Goal: Task Accomplishment & Management: Complete application form

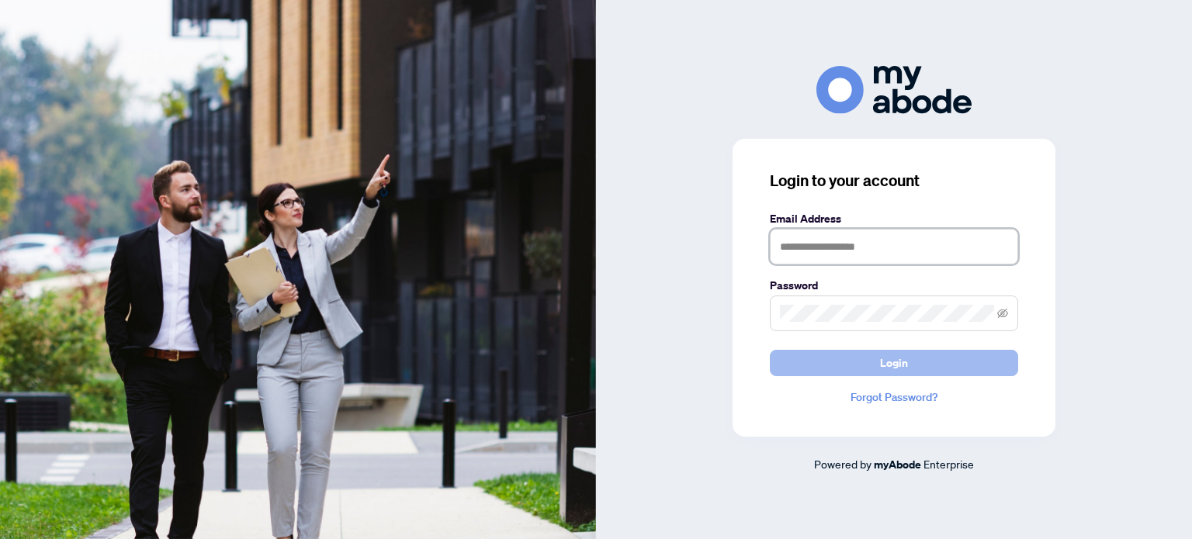
type input "**********"
click at [831, 369] on button "Login" at bounding box center [894, 363] width 248 height 26
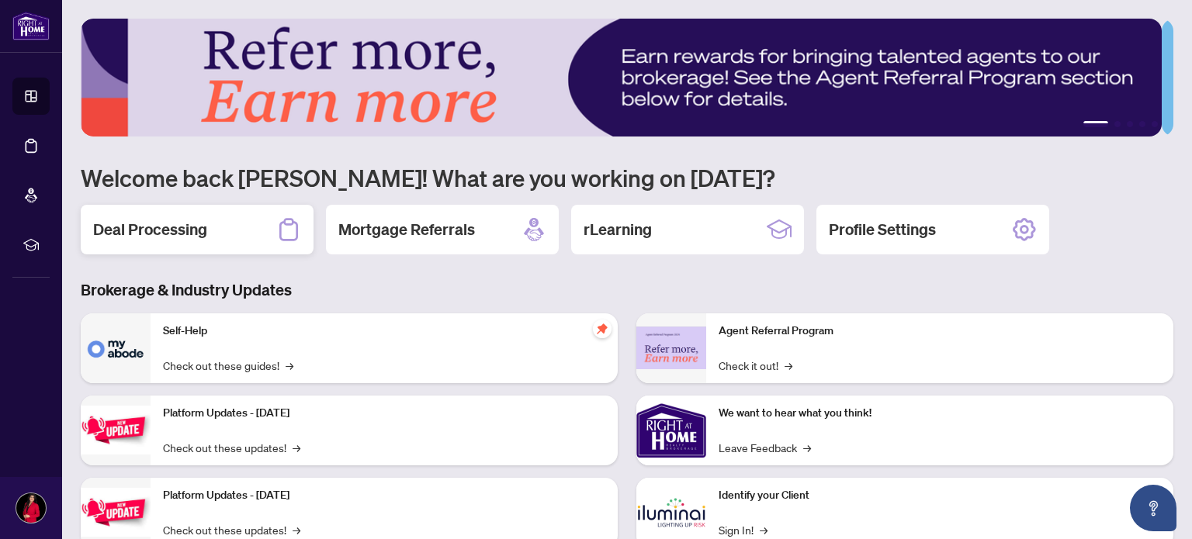
click at [163, 225] on h2 "Deal Processing" at bounding box center [150, 230] width 114 height 22
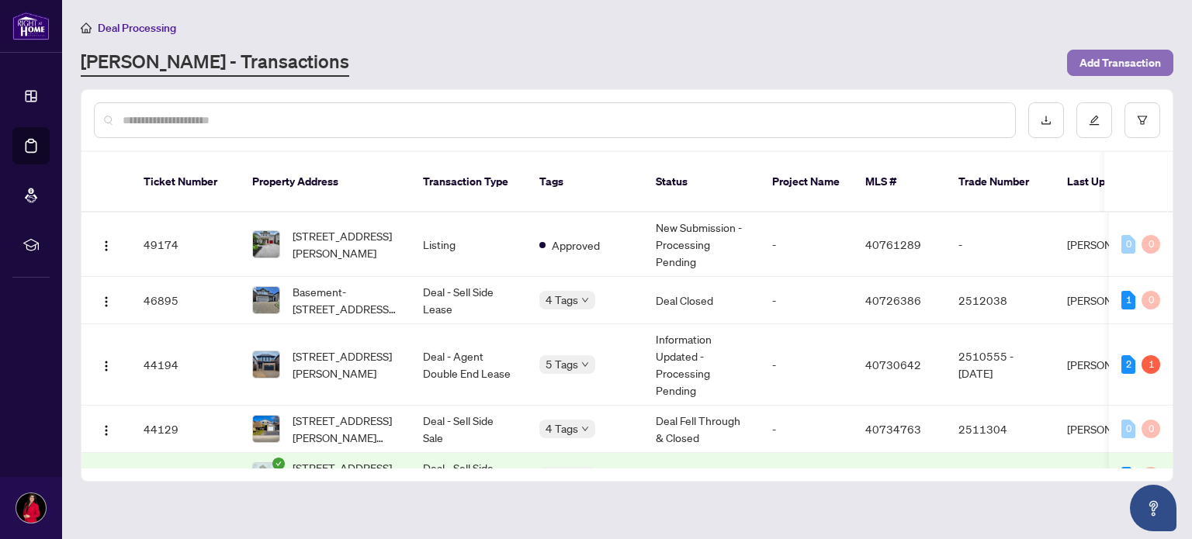
click at [1127, 61] on span "Add Transaction" at bounding box center [1121, 62] width 82 height 25
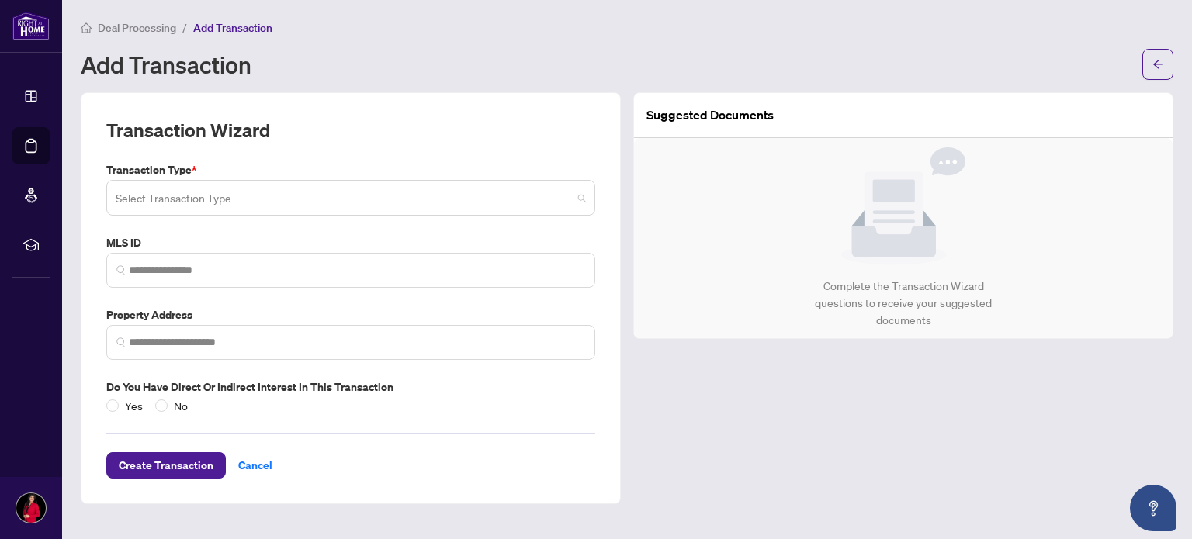
click at [345, 196] on input "search" at bounding box center [344, 200] width 456 height 34
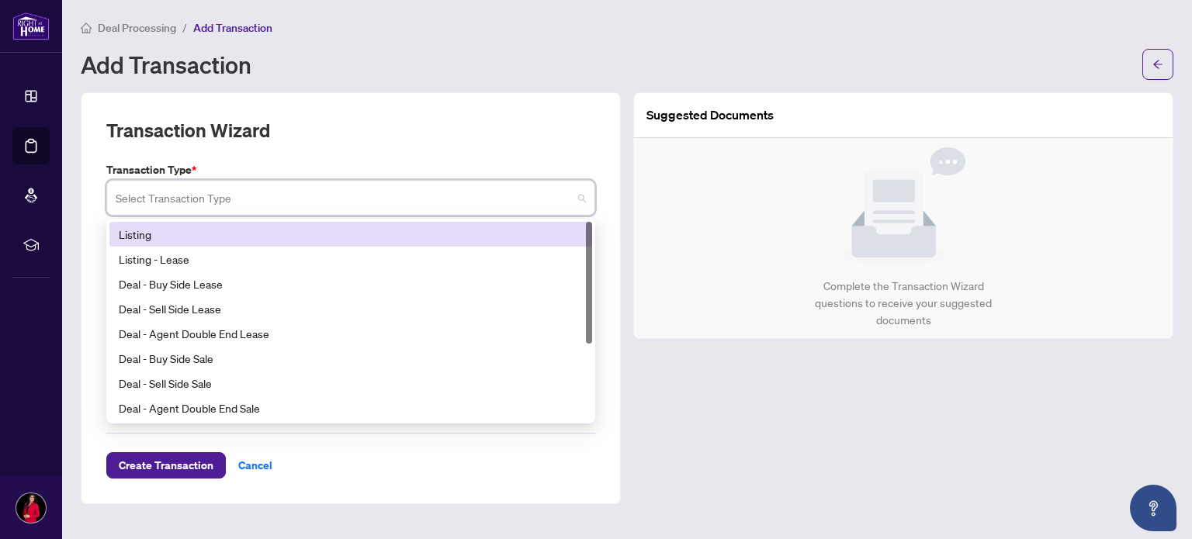
click at [155, 230] on div "Listing" at bounding box center [351, 234] width 464 height 17
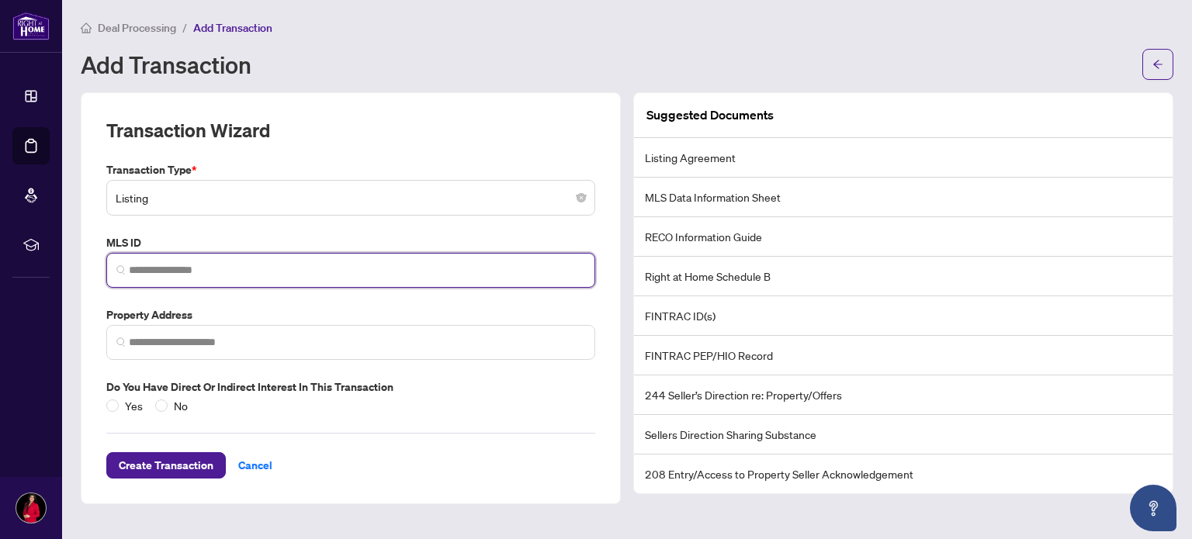
click at [208, 269] on input "search" at bounding box center [357, 270] width 456 height 16
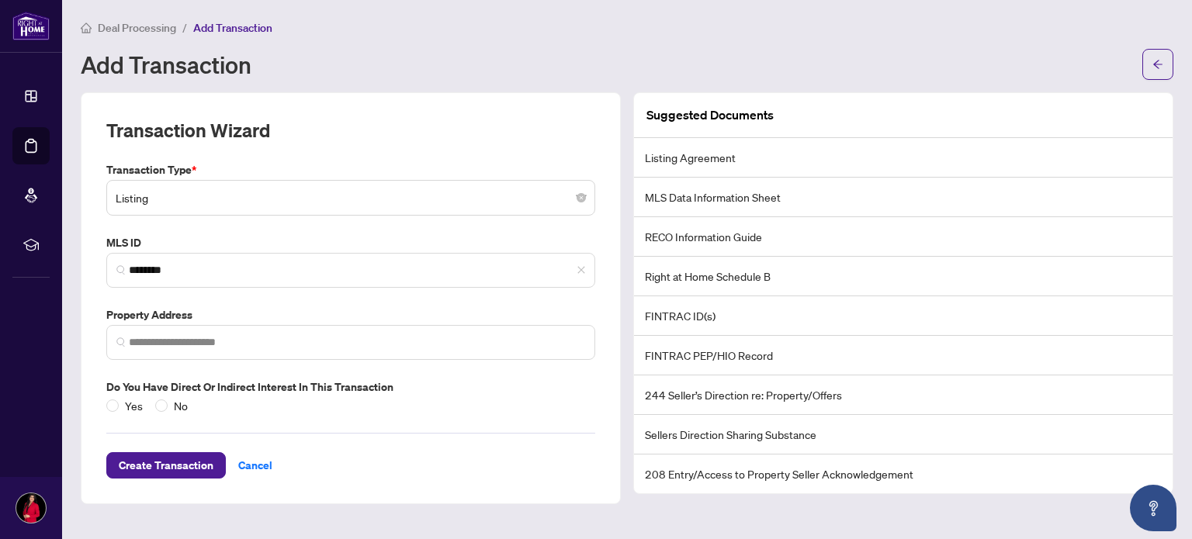
click at [233, 241] on label "MLS ID" at bounding box center [350, 242] width 489 height 17
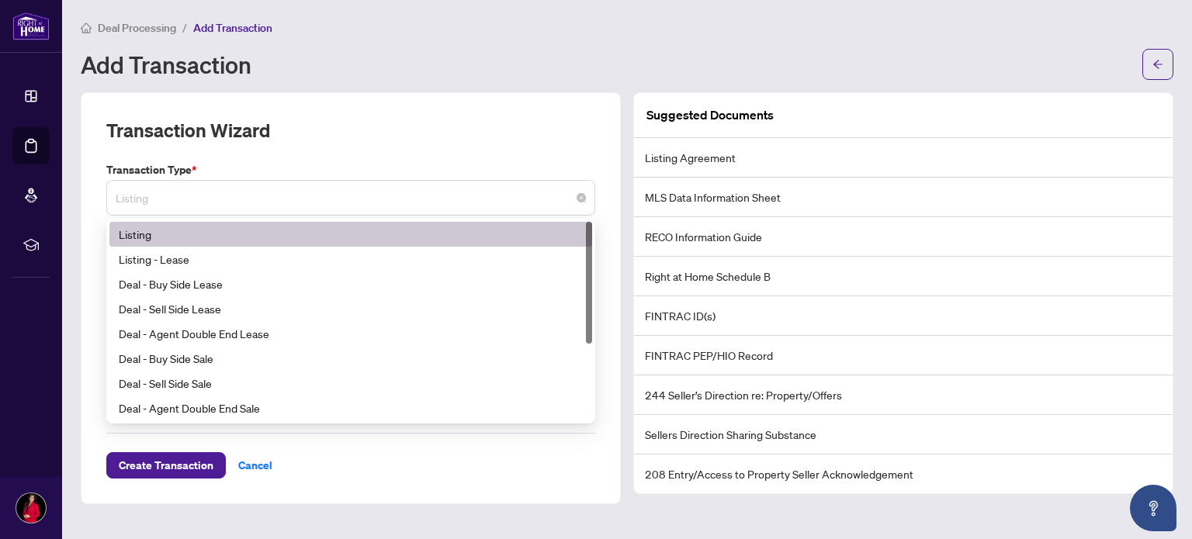
click at [225, 198] on span "Listing" at bounding box center [351, 197] width 470 height 29
click at [190, 238] on div "Listing" at bounding box center [351, 234] width 464 height 17
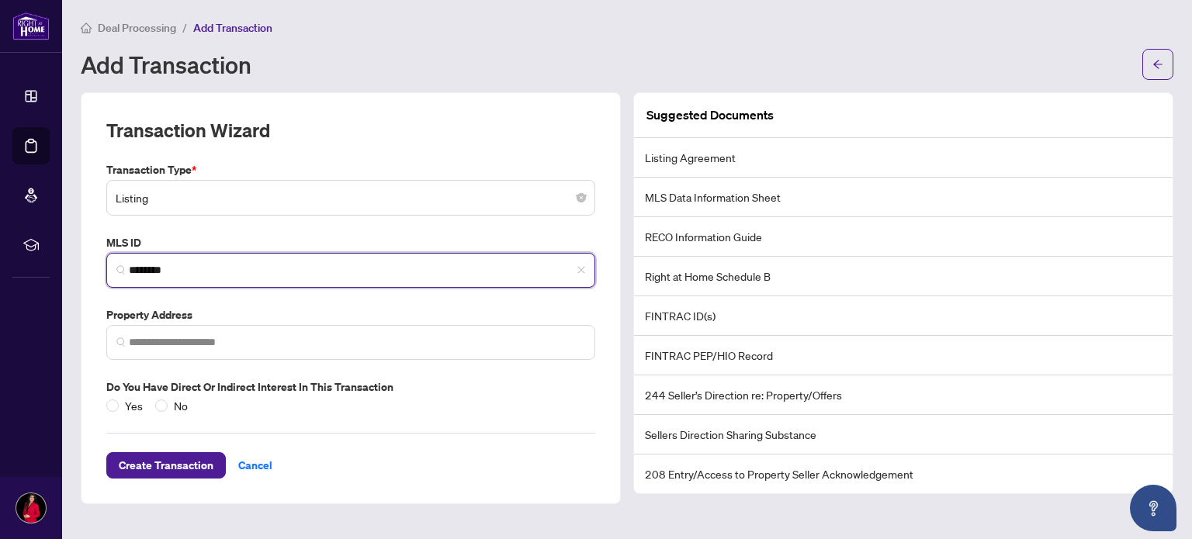
click at [193, 266] on input "********" at bounding box center [357, 270] width 456 height 16
type input "*"
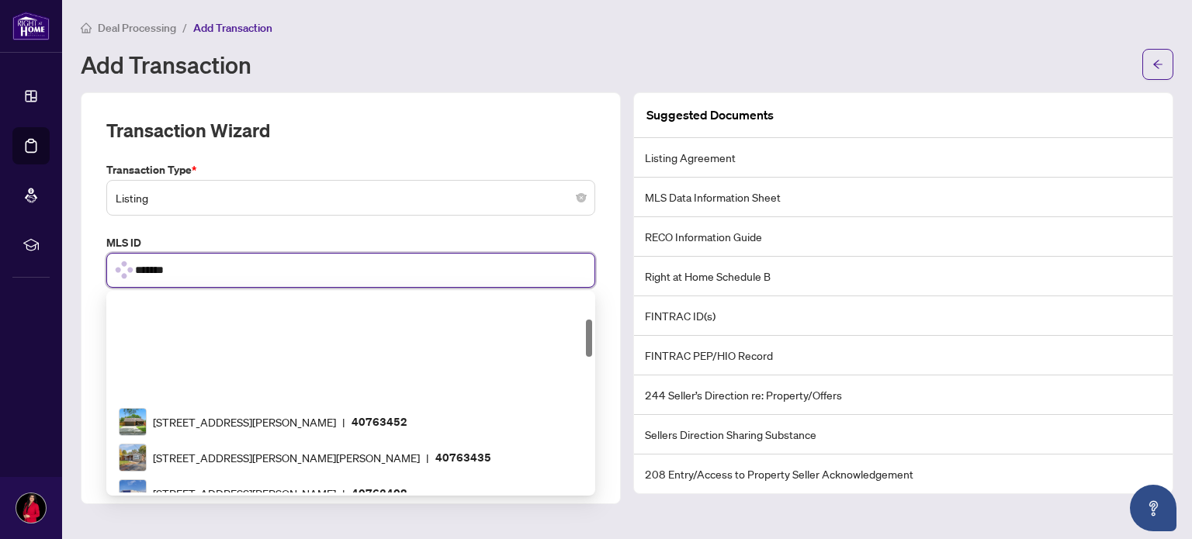
type input "********"
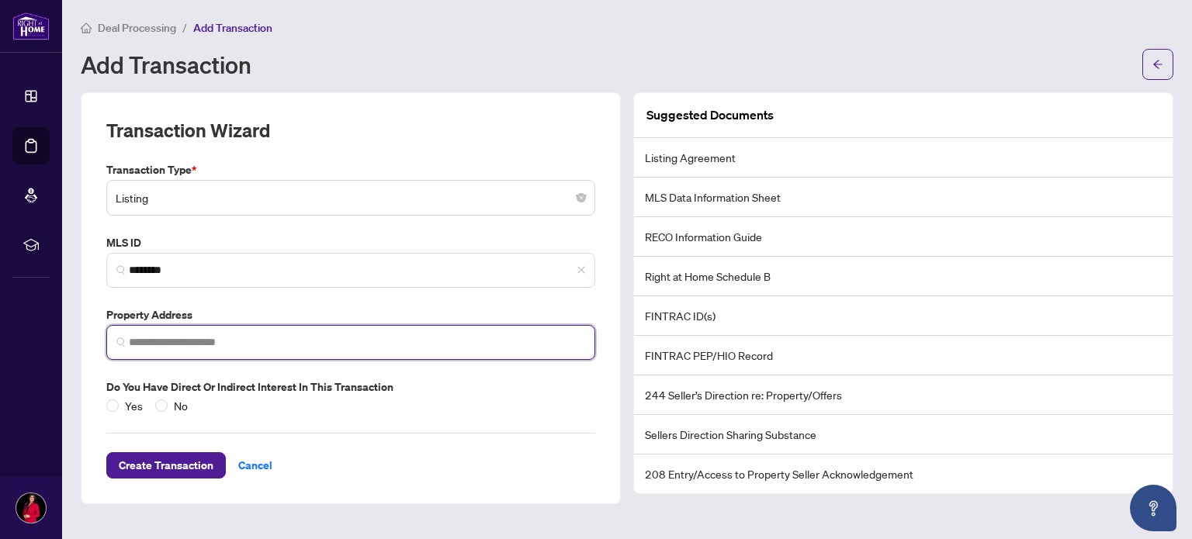
click at [198, 347] on input "search" at bounding box center [357, 343] width 456 height 16
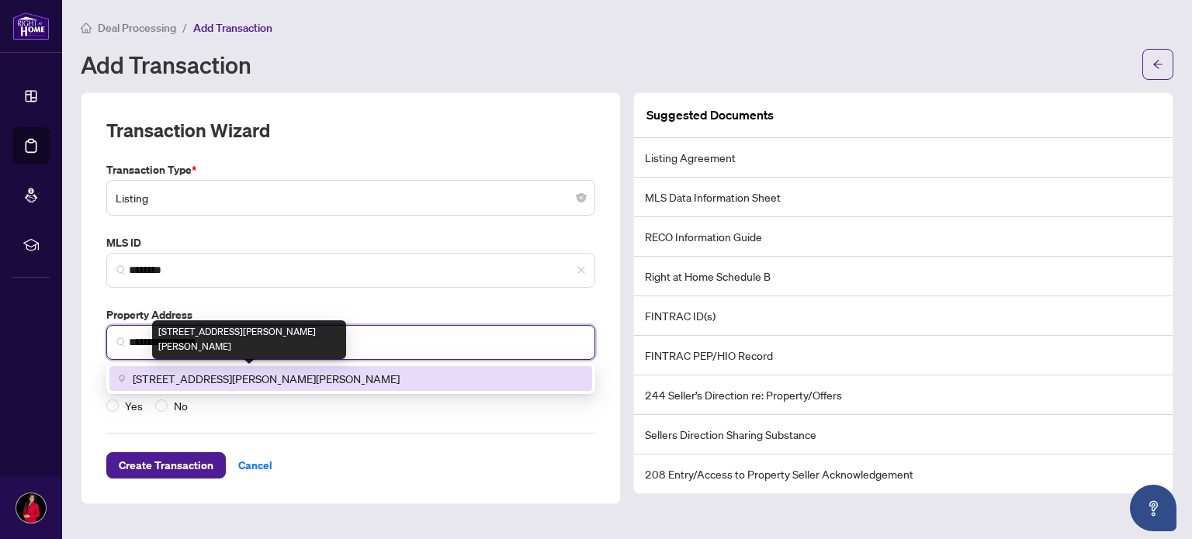
click at [221, 380] on span "[STREET_ADDRESS][PERSON_NAME][PERSON_NAME]" at bounding box center [266, 378] width 267 height 17
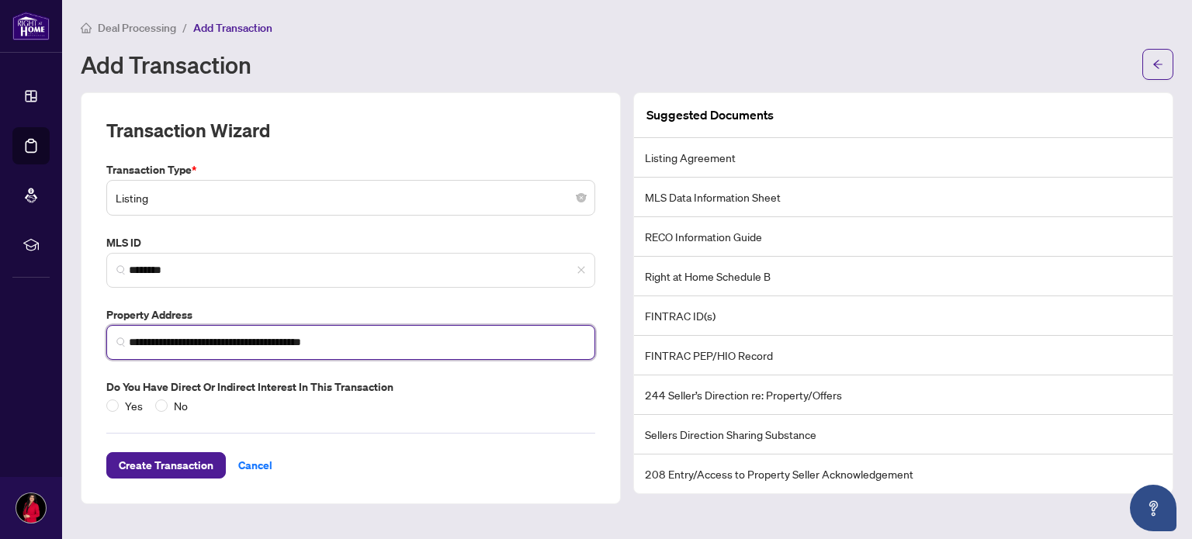
type input "**********"
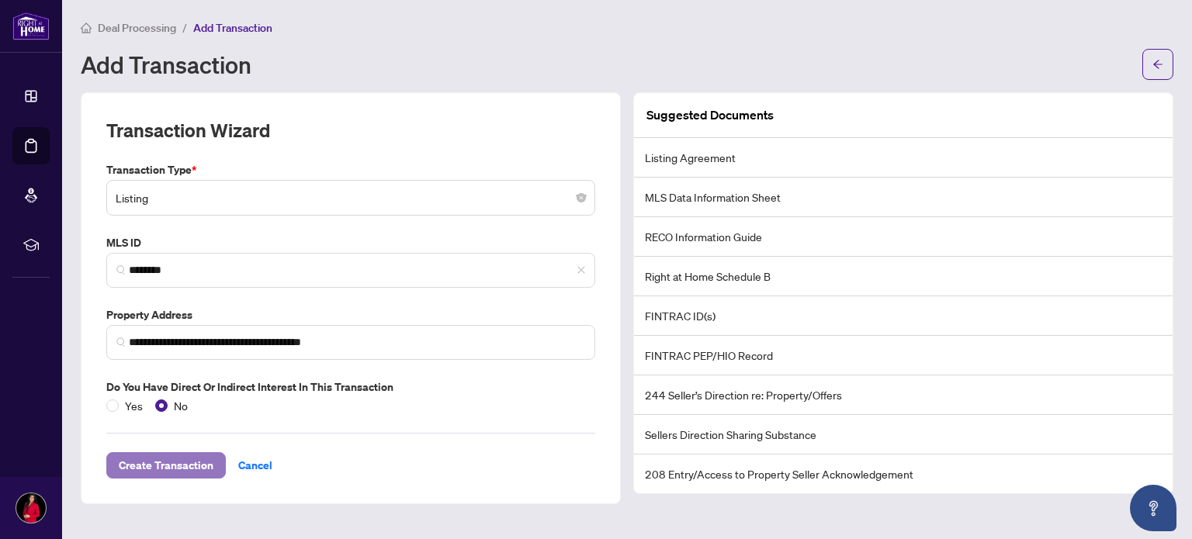
click at [163, 460] on span "Create Transaction" at bounding box center [166, 465] width 95 height 25
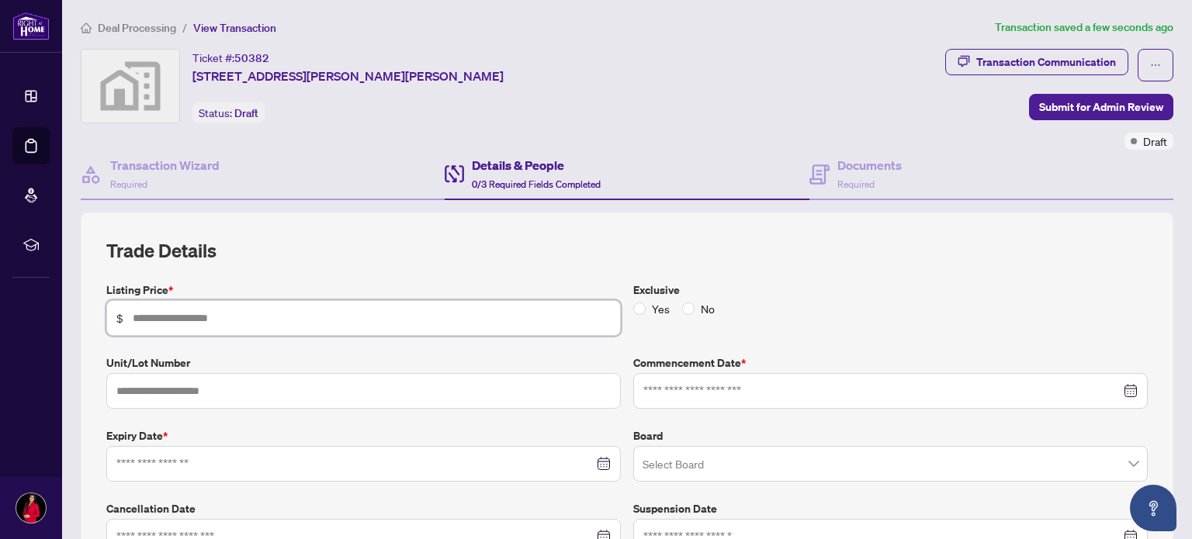
click at [331, 318] on input "text" at bounding box center [372, 318] width 478 height 17
type input "*******"
click at [267, 387] on input "text" at bounding box center [363, 391] width 515 height 36
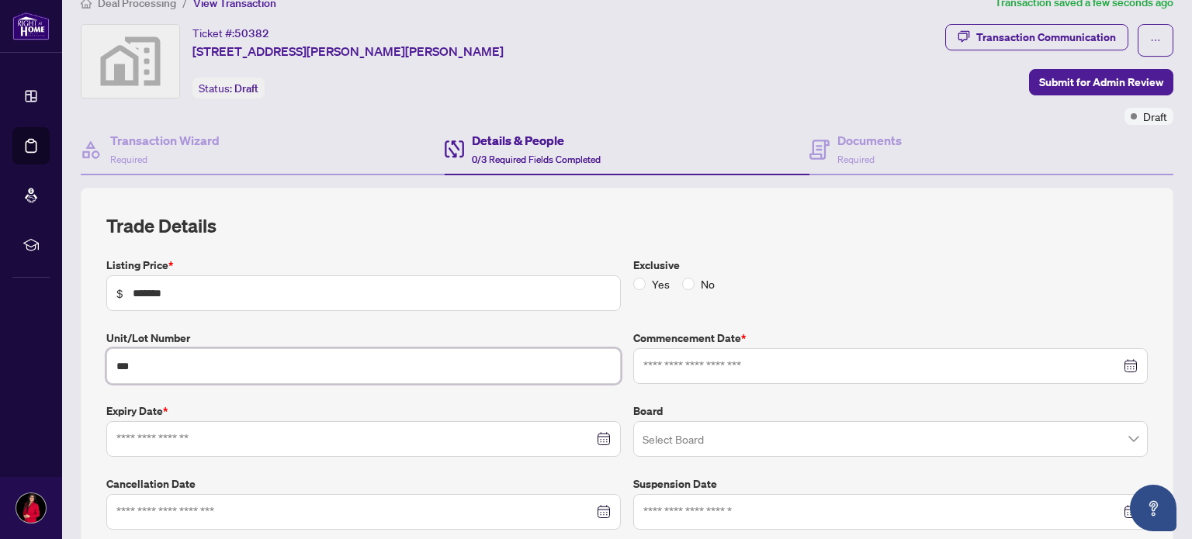
scroll to position [28, 0]
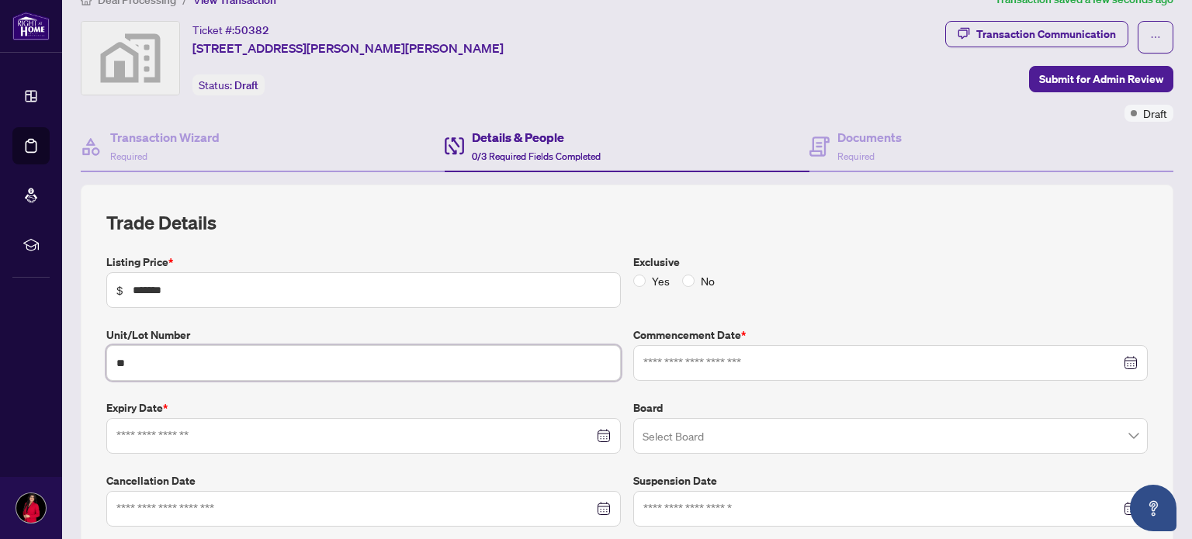
type input "*"
click at [775, 359] on input at bounding box center [881, 363] width 477 height 17
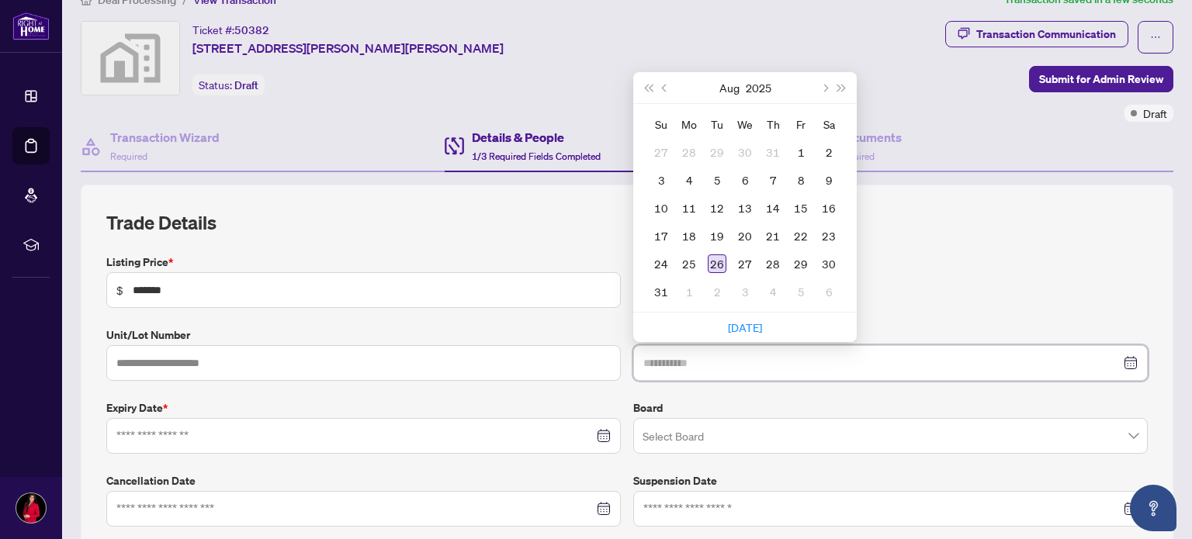
type input "**********"
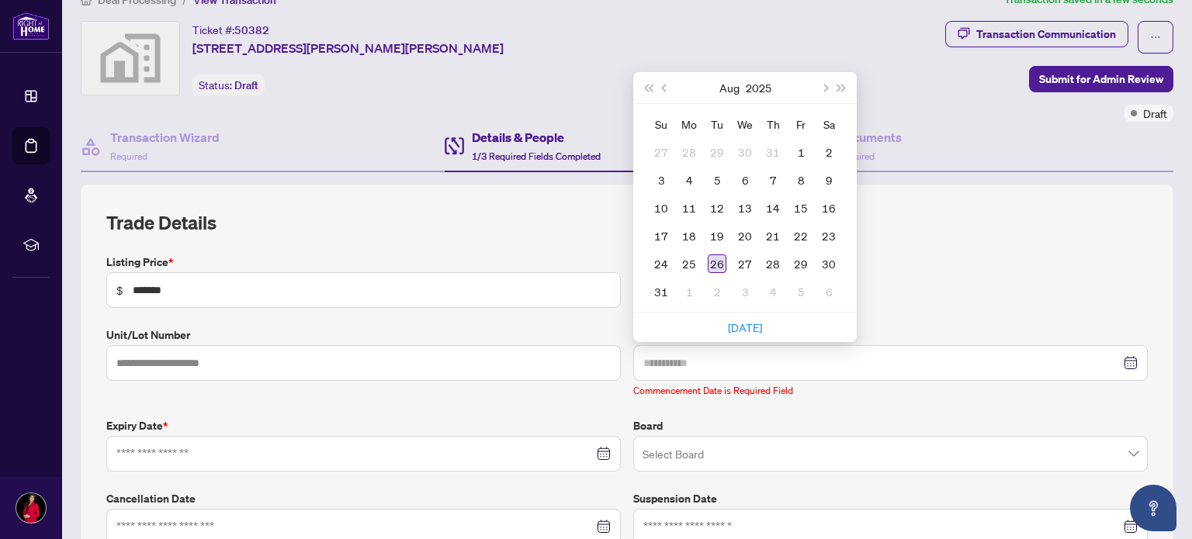
click at [711, 255] on div "26" at bounding box center [717, 264] width 19 height 19
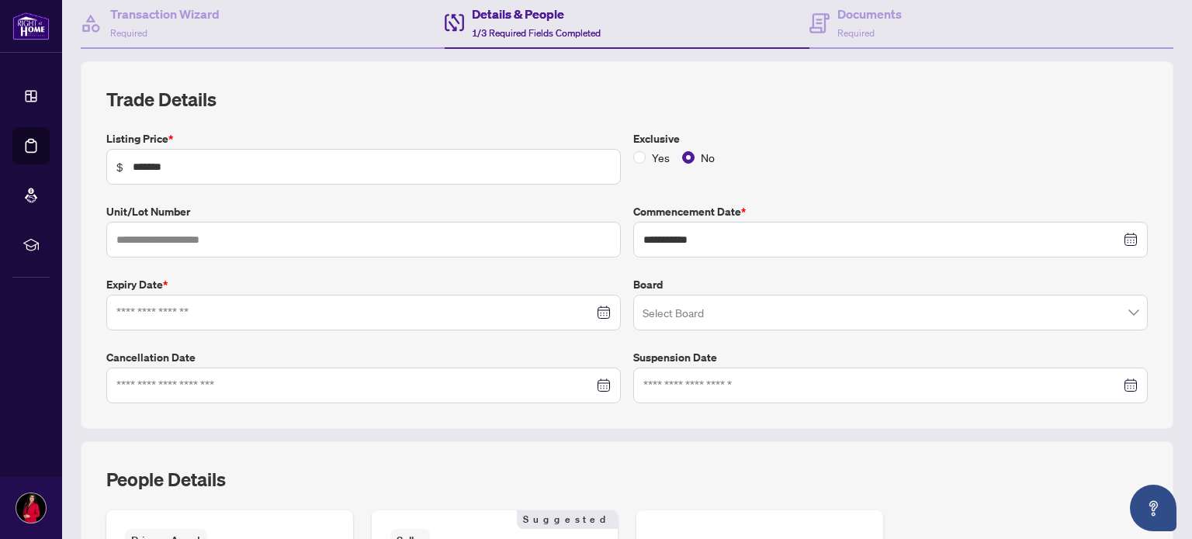
scroll to position [152, 0]
click at [718, 310] on input "search" at bounding box center [884, 314] width 482 height 34
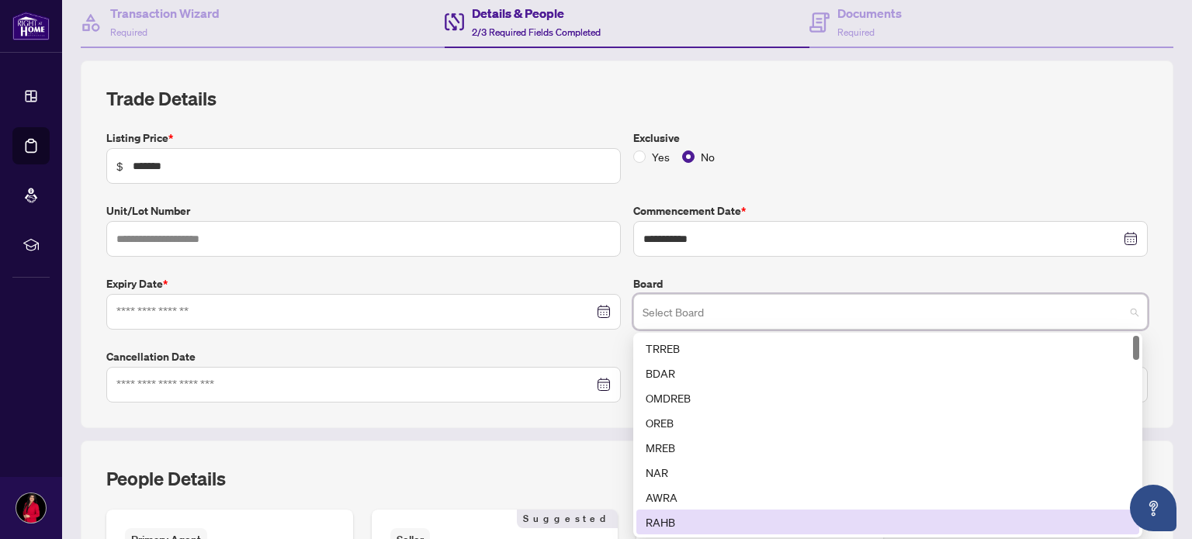
click at [664, 523] on div "RAHB" at bounding box center [888, 522] width 484 height 17
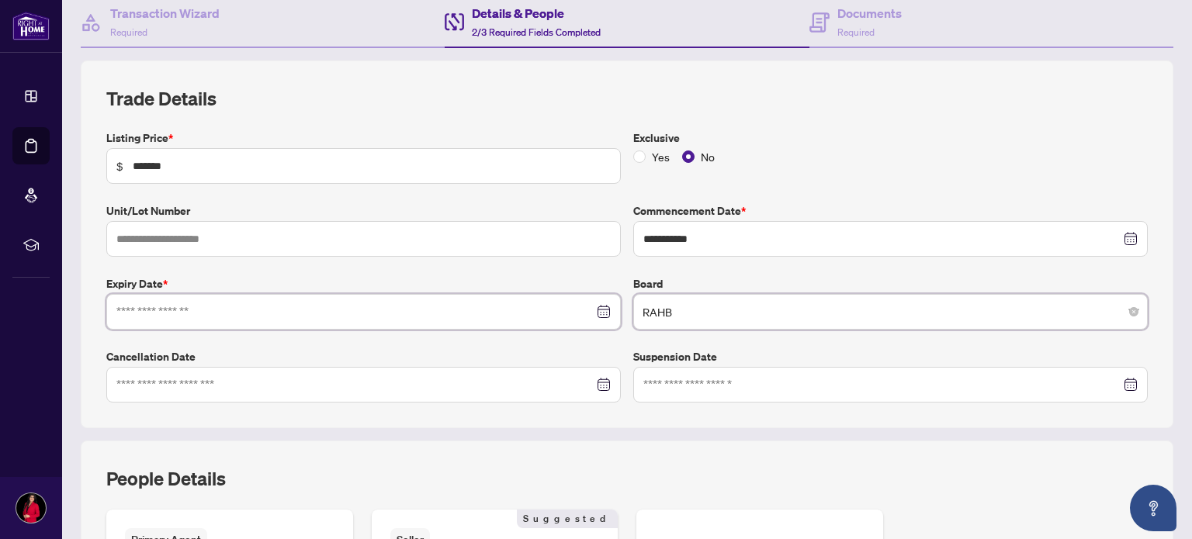
click at [179, 309] on input at bounding box center [354, 312] width 477 height 17
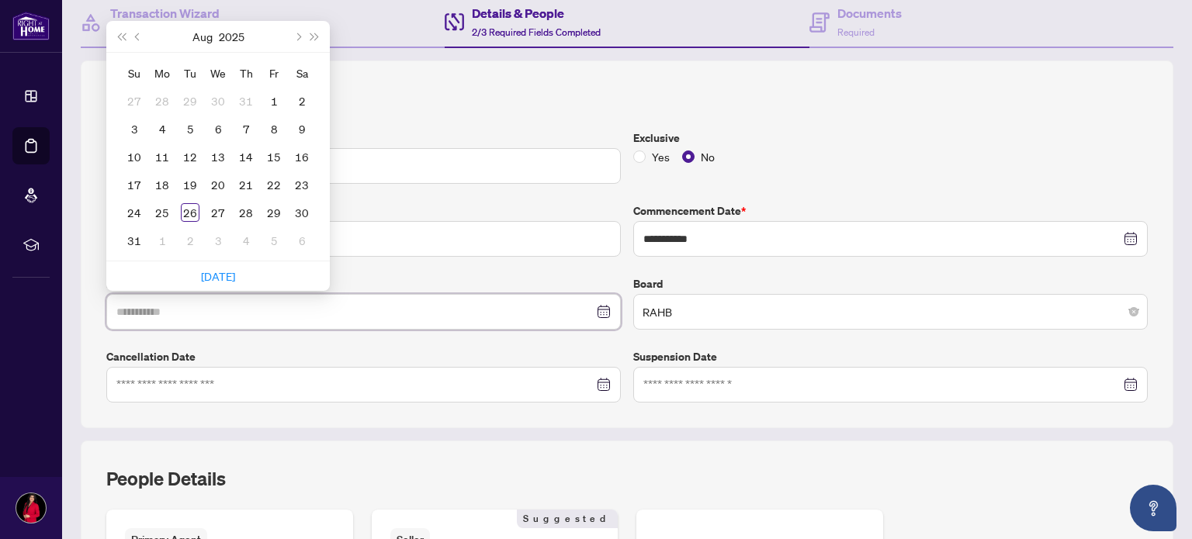
type input "**********"
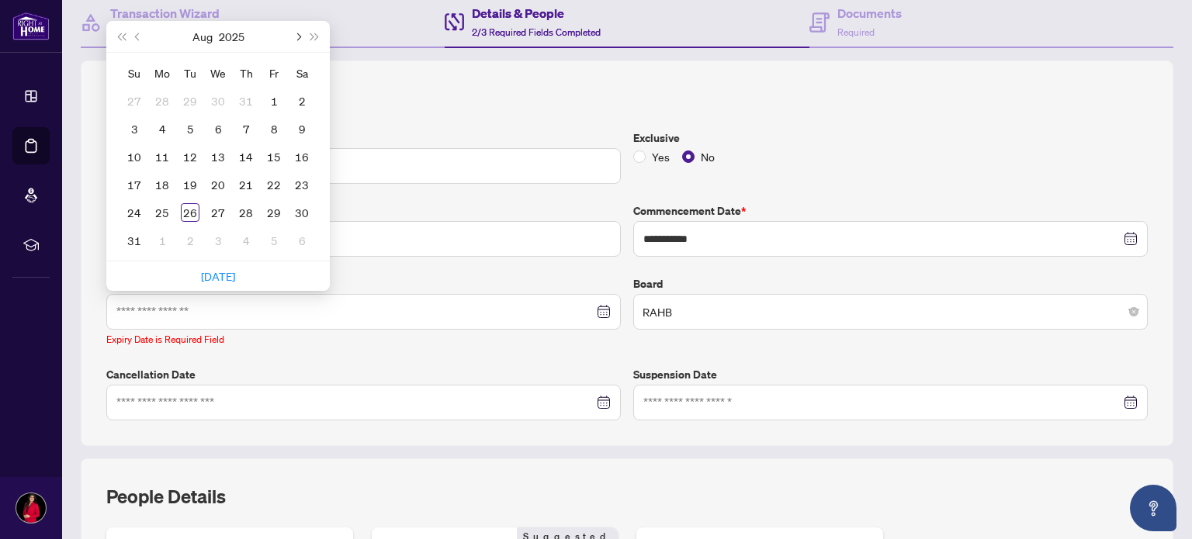
click at [301, 36] on button "Next month (PageDown)" at bounding box center [297, 36] width 17 height 31
type input "**********"
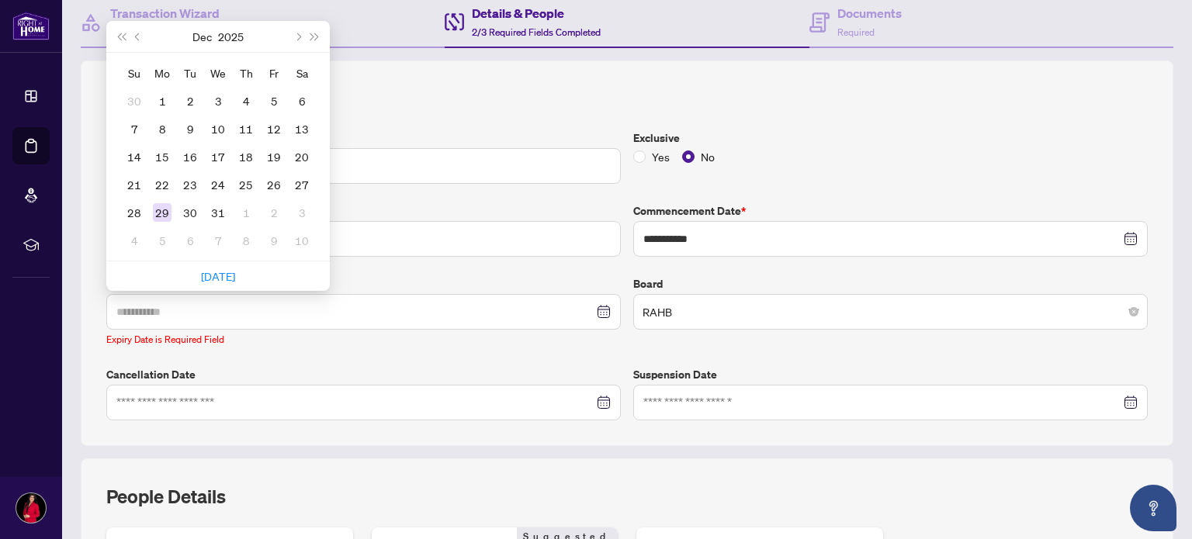
click at [166, 207] on div "29" at bounding box center [162, 212] width 19 height 19
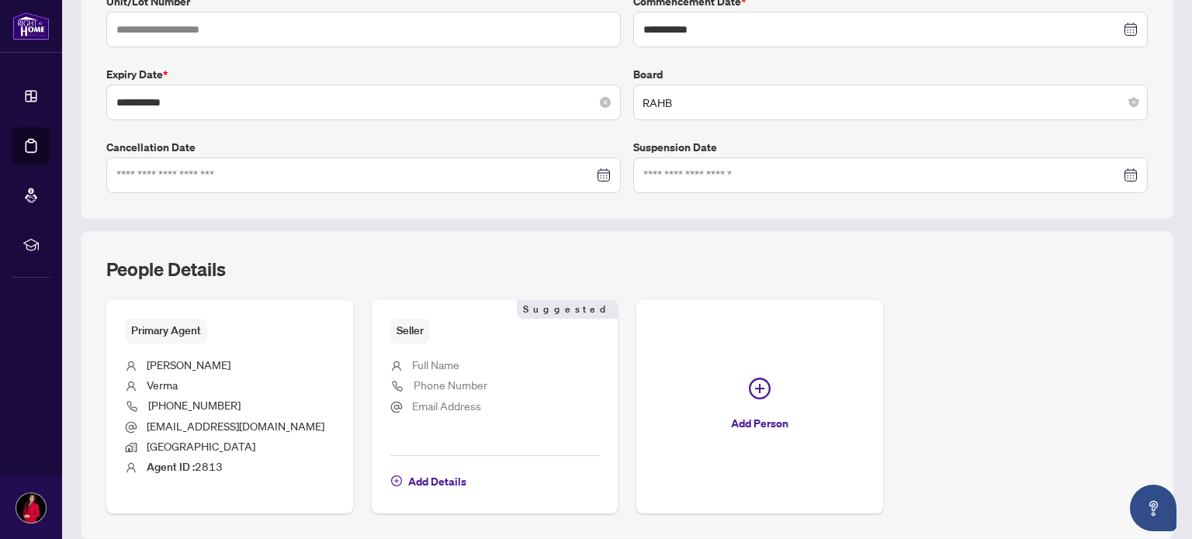
scroll to position [363, 0]
click at [422, 480] on span "Add Details" at bounding box center [437, 481] width 58 height 25
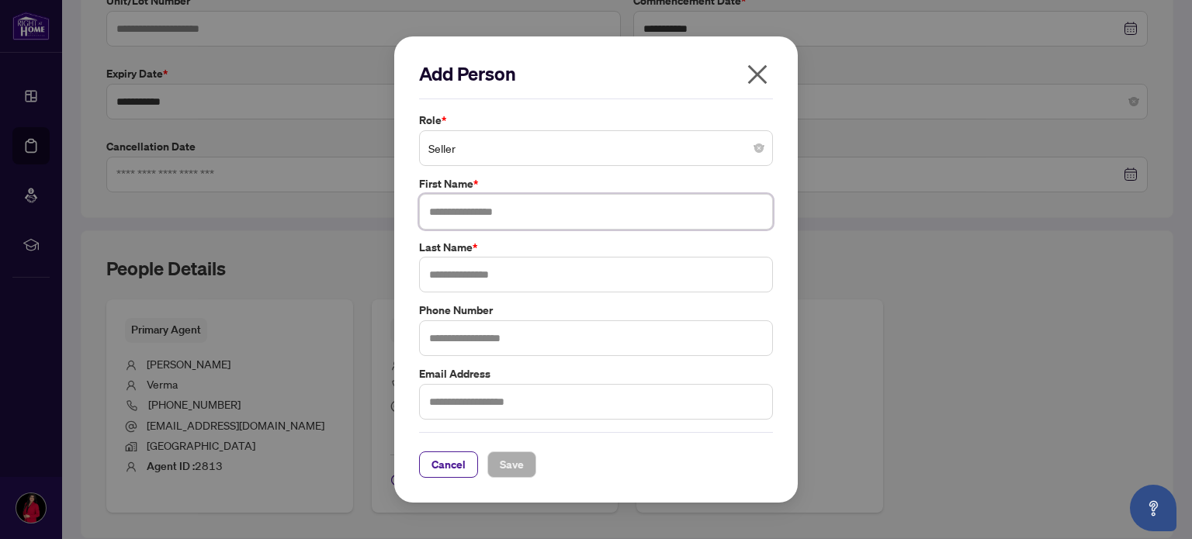
click at [585, 220] on input "text" at bounding box center [596, 212] width 354 height 36
type input "*****"
click at [537, 276] on input "text" at bounding box center [596, 275] width 354 height 36
type input "*"
type input "*****"
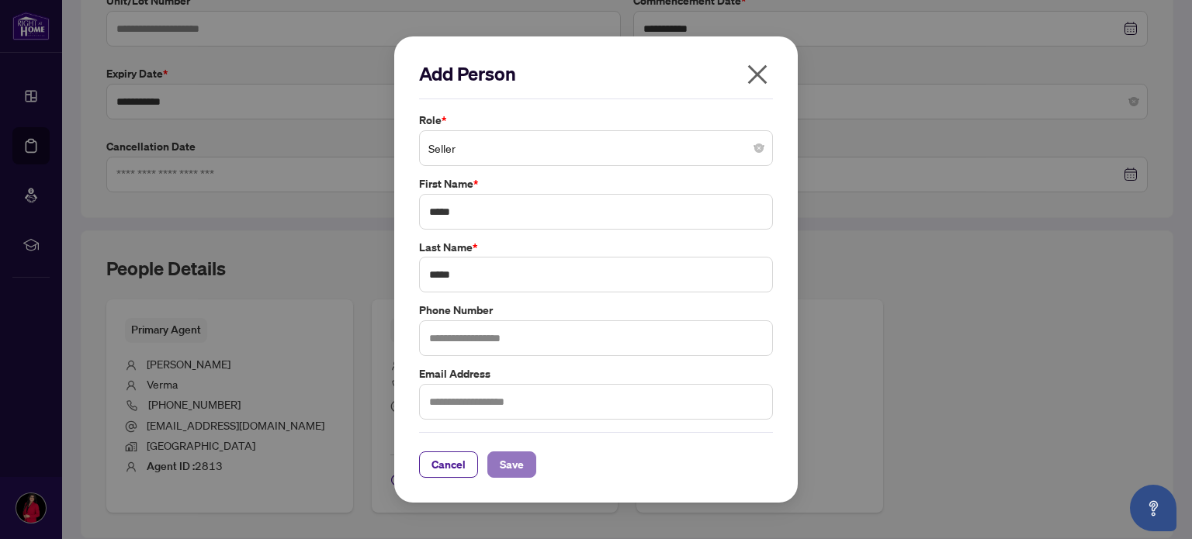
click at [519, 463] on span "Save" at bounding box center [512, 465] width 24 height 25
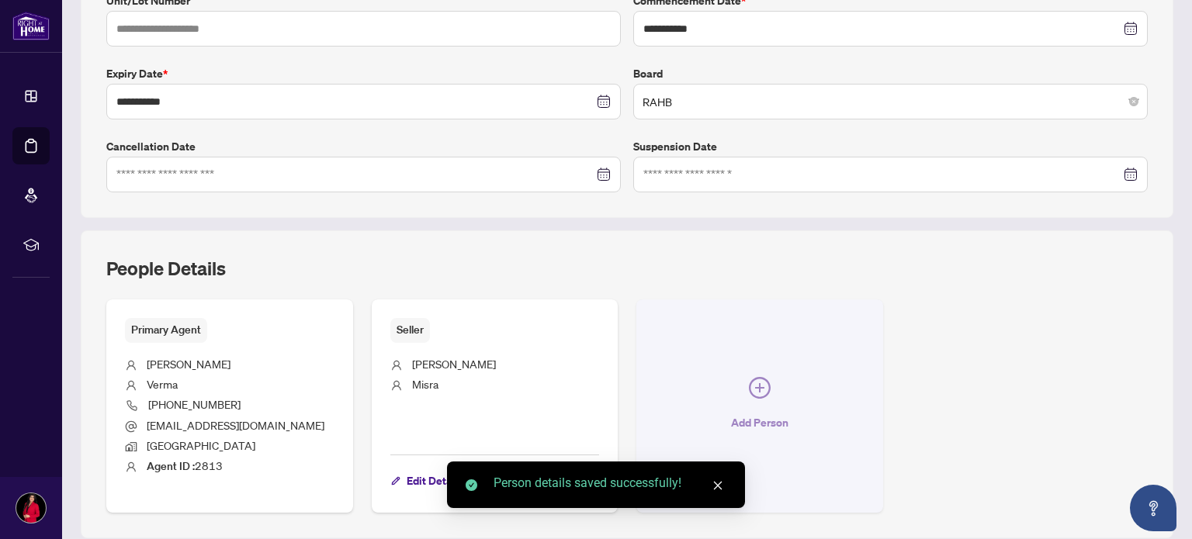
click at [750, 389] on icon "plus-circle" at bounding box center [760, 388] width 22 height 22
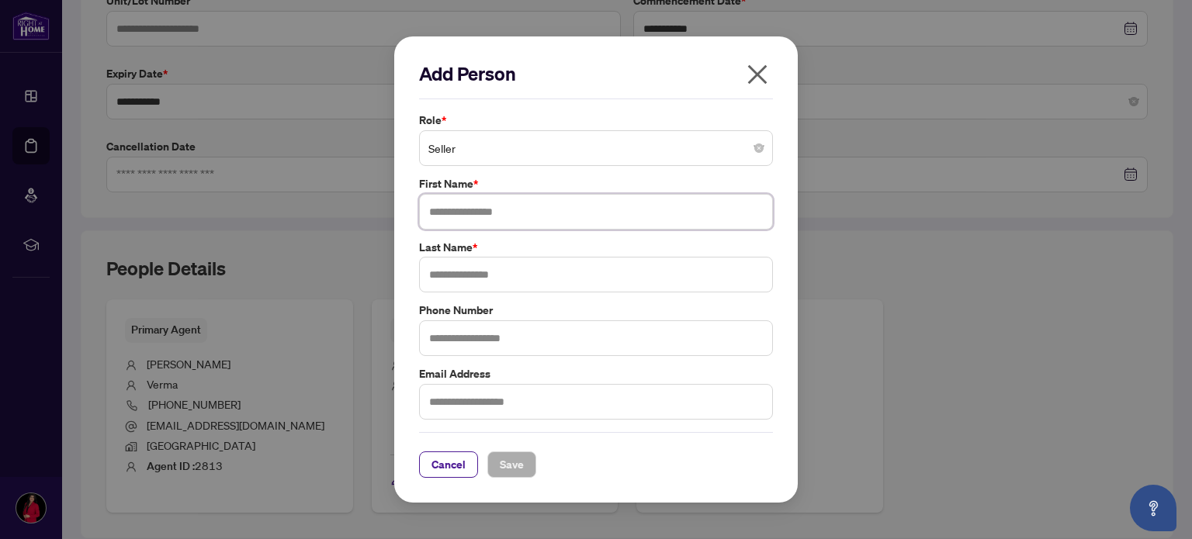
click at [528, 213] on input "text" at bounding box center [596, 212] width 354 height 36
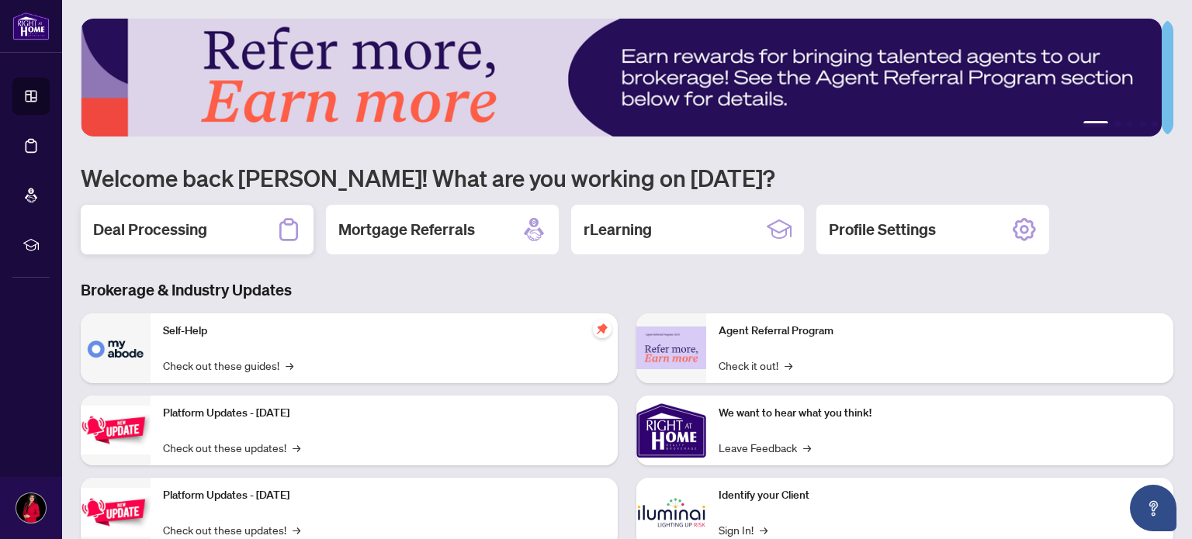
click at [137, 231] on h2 "Deal Processing" at bounding box center [150, 230] width 114 height 22
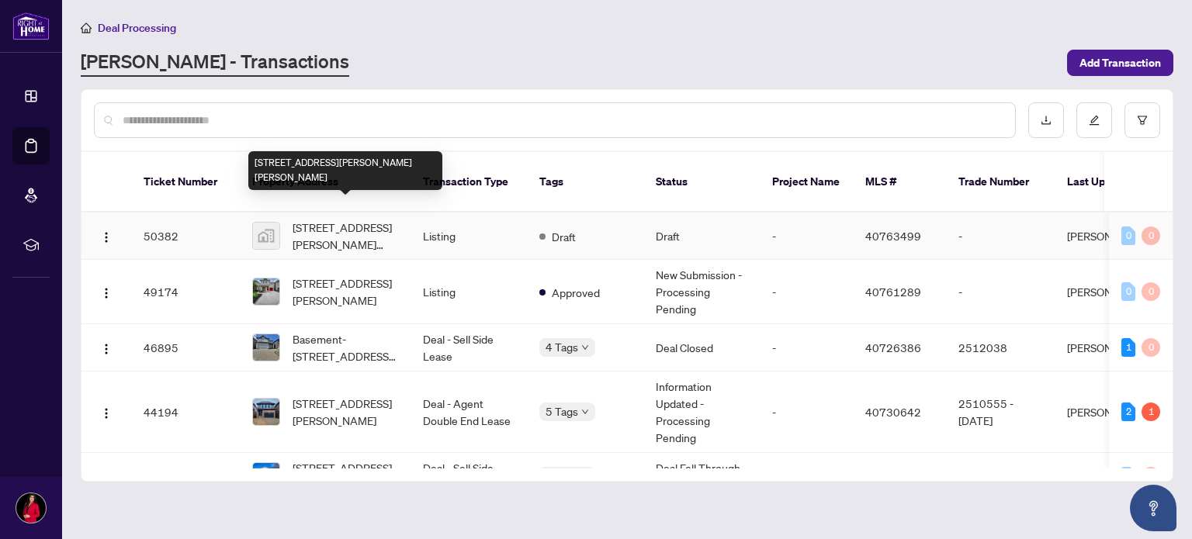
click at [373, 219] on span "[STREET_ADDRESS][PERSON_NAME][PERSON_NAME]" at bounding box center [346, 236] width 106 height 34
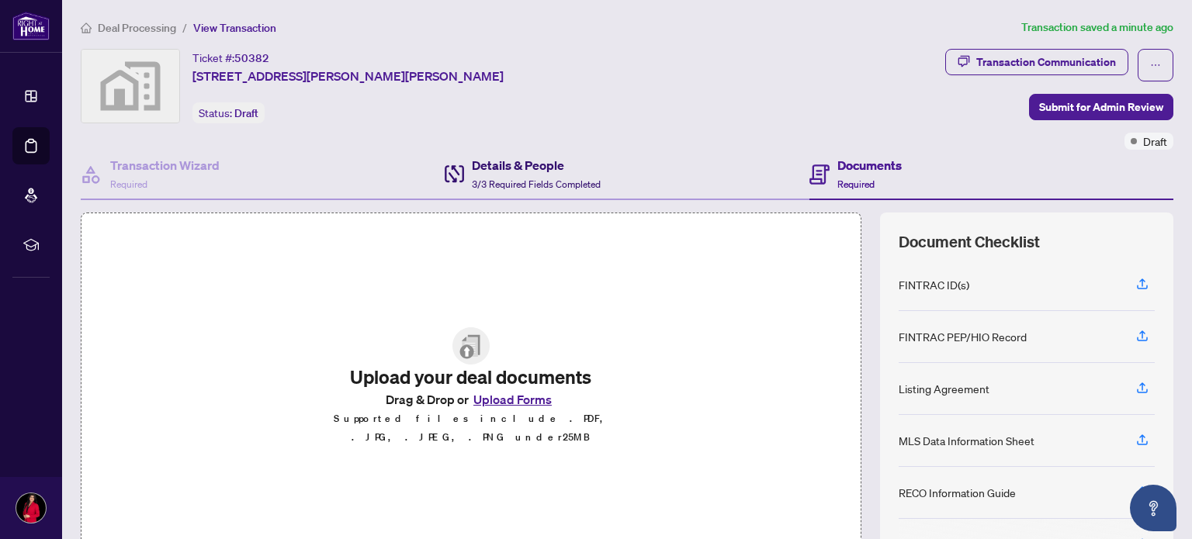
click at [499, 164] on h4 "Details & People" at bounding box center [536, 165] width 129 height 19
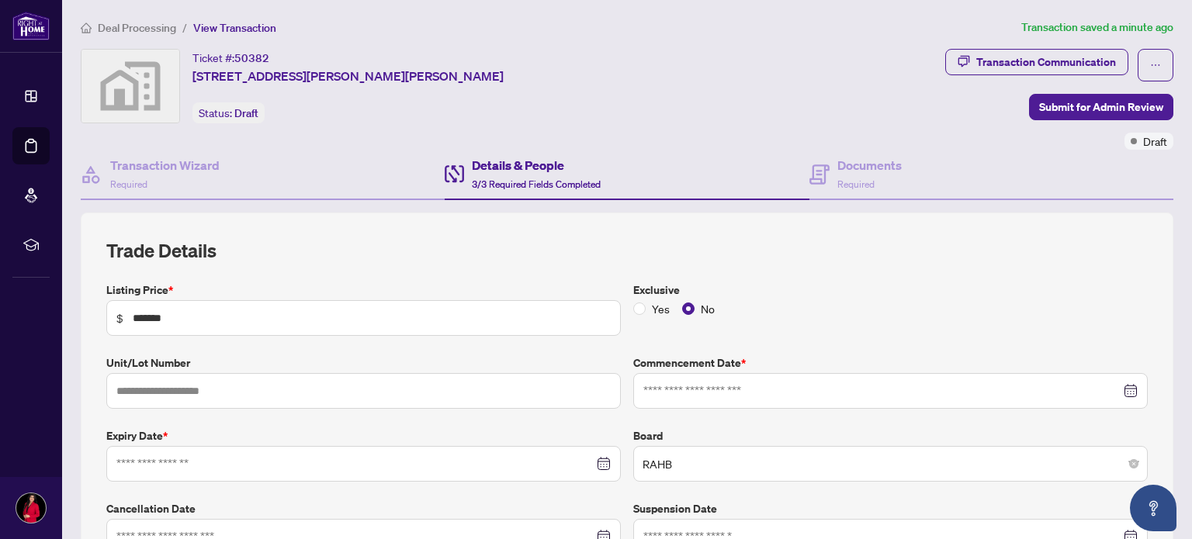
type input "**********"
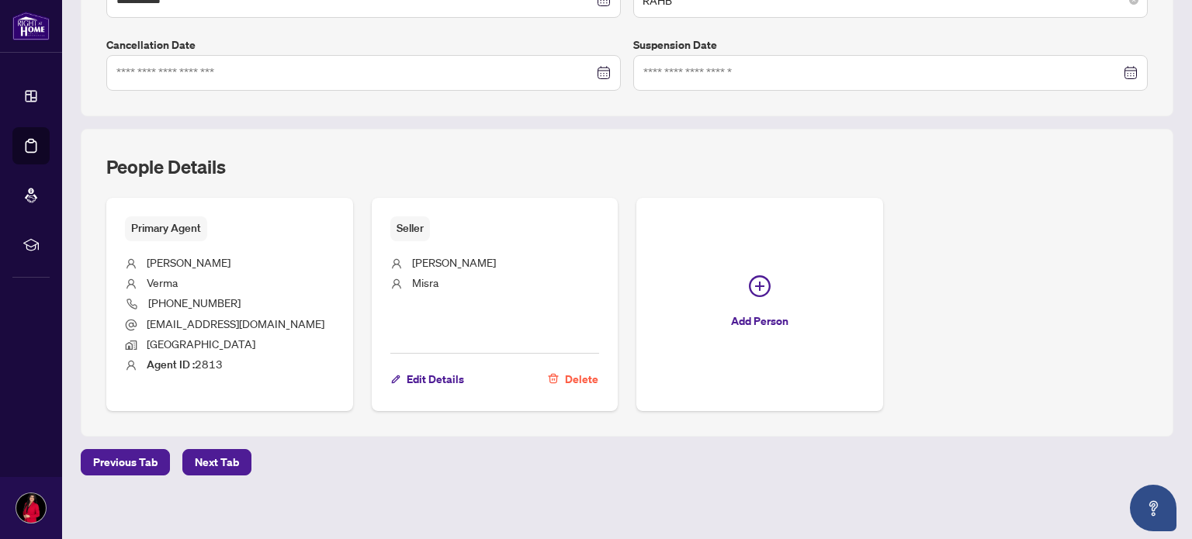
scroll to position [469, 0]
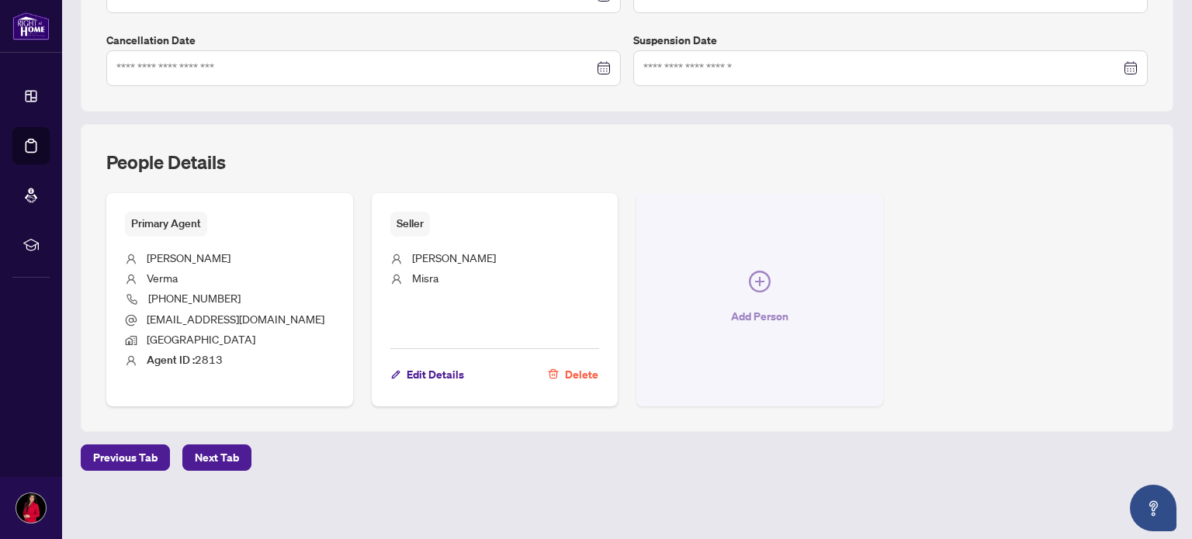
click at [755, 279] on icon "plus-circle" at bounding box center [759, 281] width 9 height 9
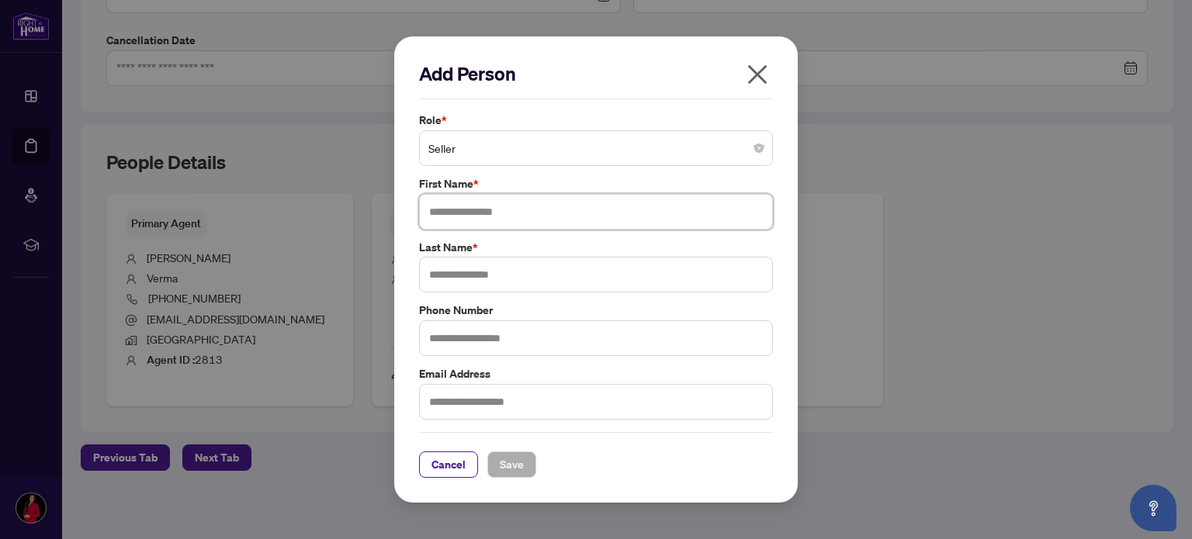
click at [562, 213] on input "text" at bounding box center [596, 212] width 354 height 36
type input "******"
click at [524, 269] on input "text" at bounding box center [596, 275] width 354 height 36
type input "*****"
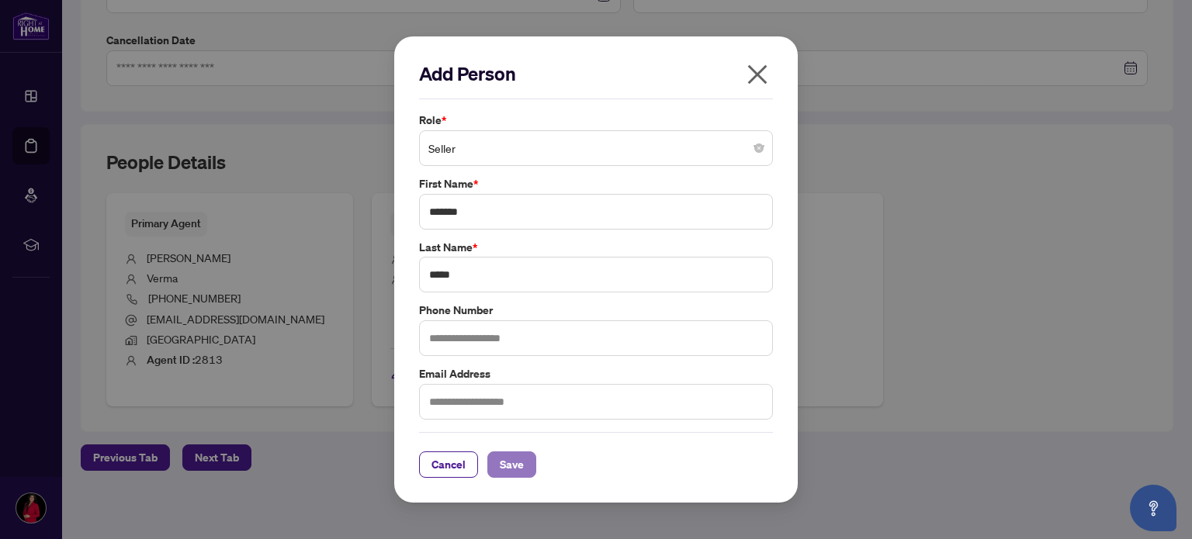
click at [522, 461] on span "Save" at bounding box center [512, 465] width 24 height 25
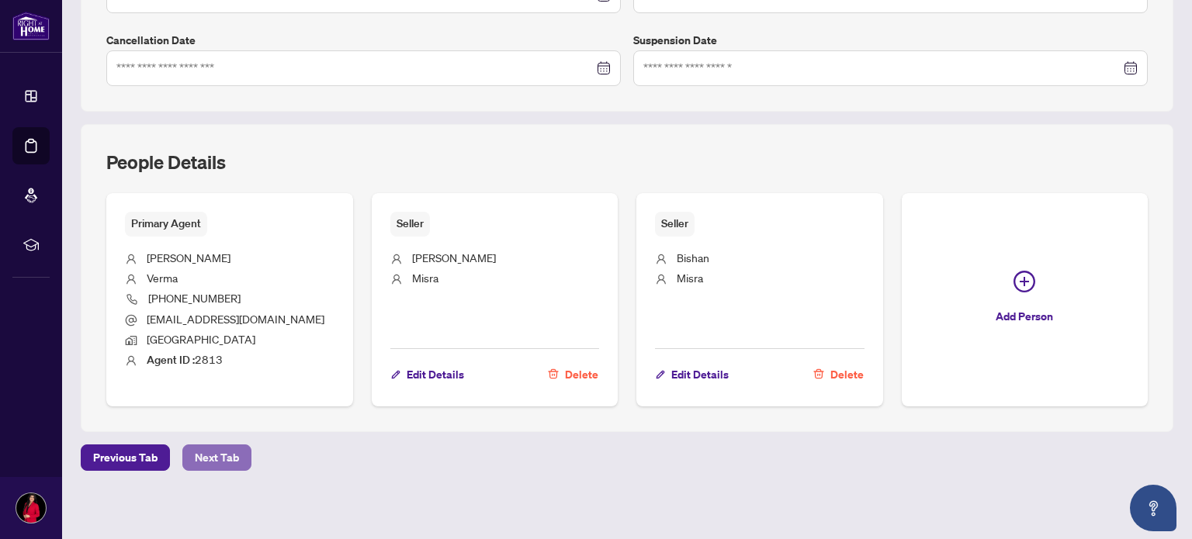
click at [214, 446] on span "Next Tab" at bounding box center [217, 458] width 44 height 25
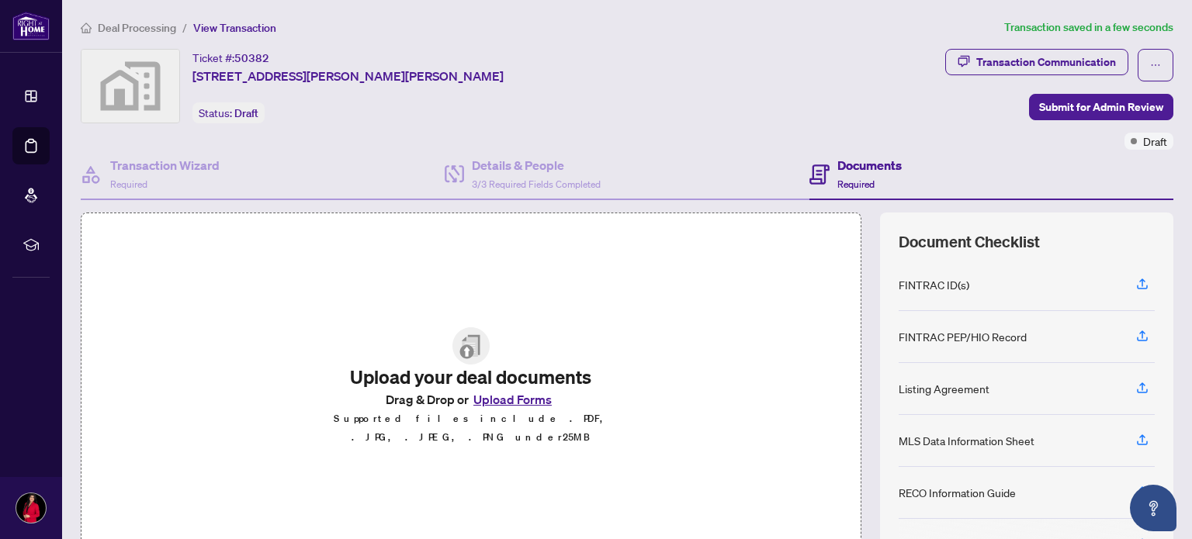
click at [875, 160] on h4 "Documents" at bounding box center [870, 165] width 64 height 19
click at [522, 404] on button "Upload Forms" at bounding box center [513, 400] width 88 height 20
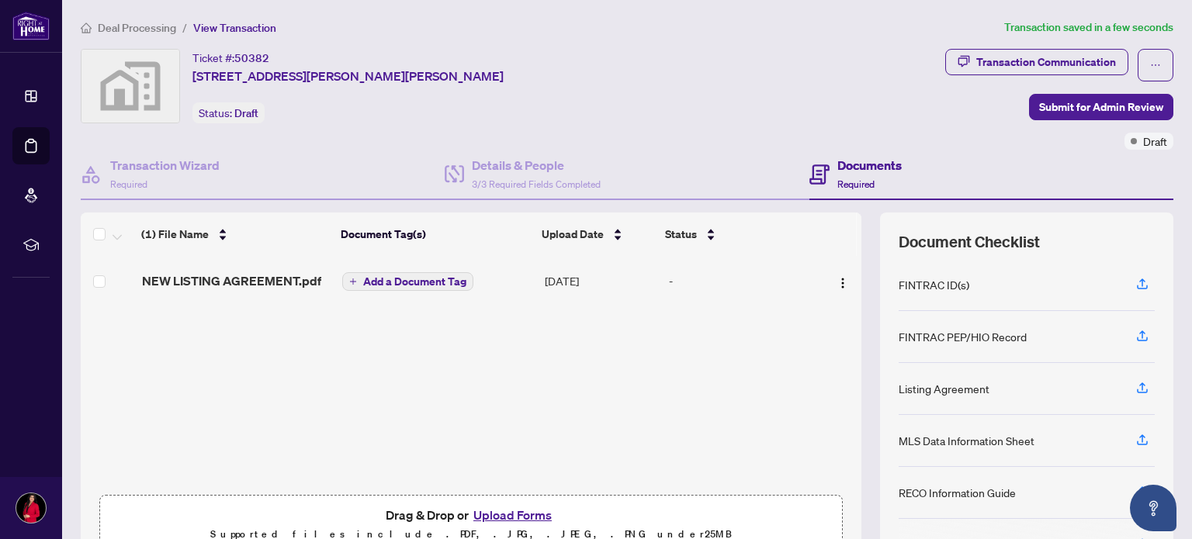
click at [498, 515] on button "Upload Forms" at bounding box center [513, 515] width 88 height 20
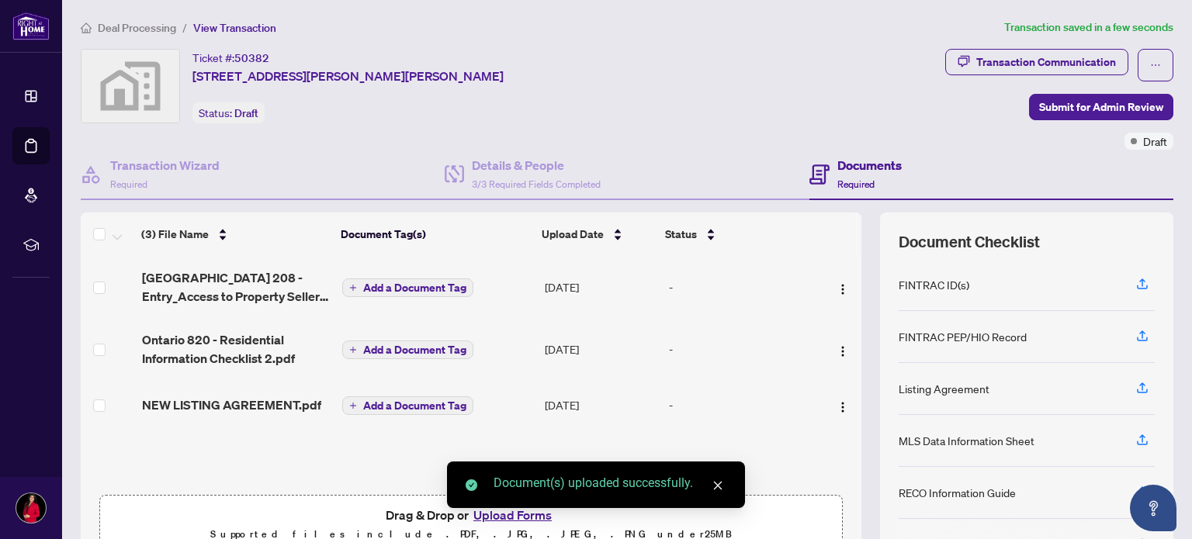
click at [509, 508] on div "Document(s) uploaded successfully." at bounding box center [596, 485] width 298 height 47
click at [720, 489] on icon "close" at bounding box center [718, 485] width 11 height 11
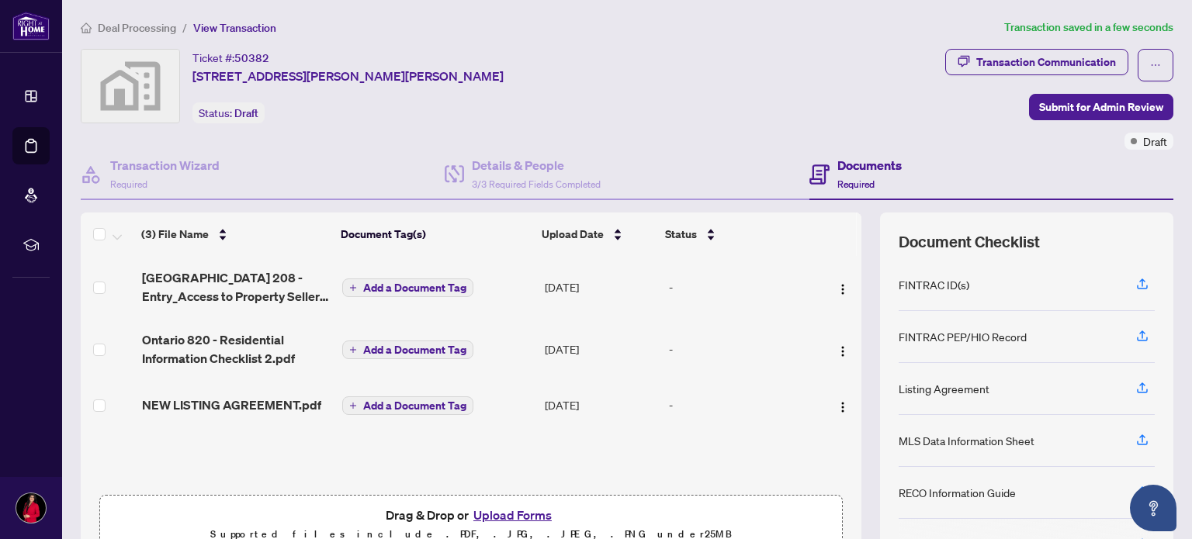
click at [511, 514] on button "Upload Forms" at bounding box center [513, 515] width 88 height 20
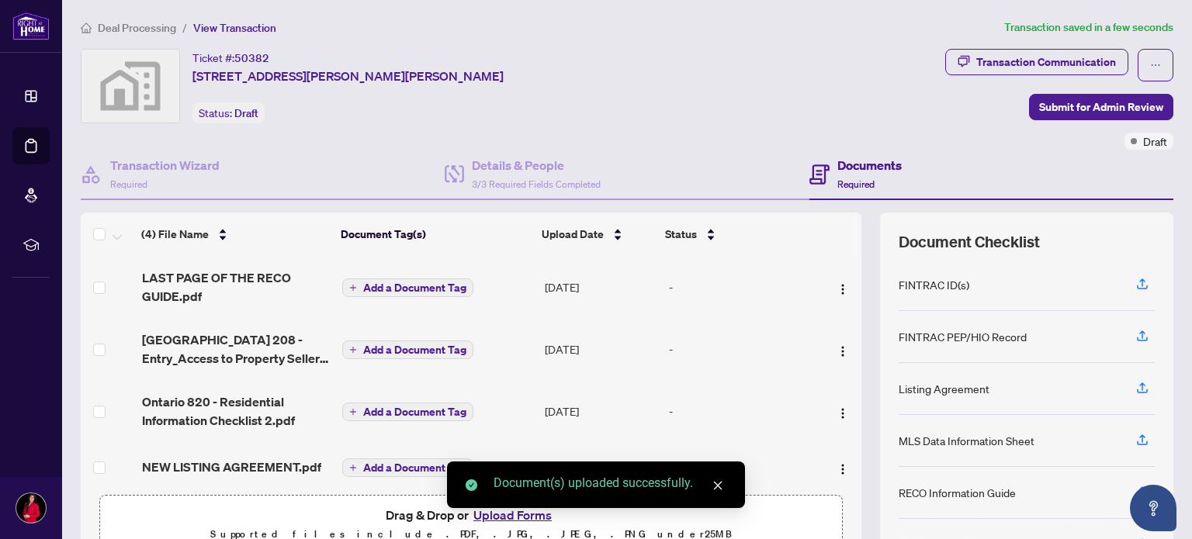
click at [515, 508] on div "Document(s) uploaded successfully." at bounding box center [596, 485] width 298 height 47
click at [720, 487] on icon "close" at bounding box center [718, 485] width 11 height 11
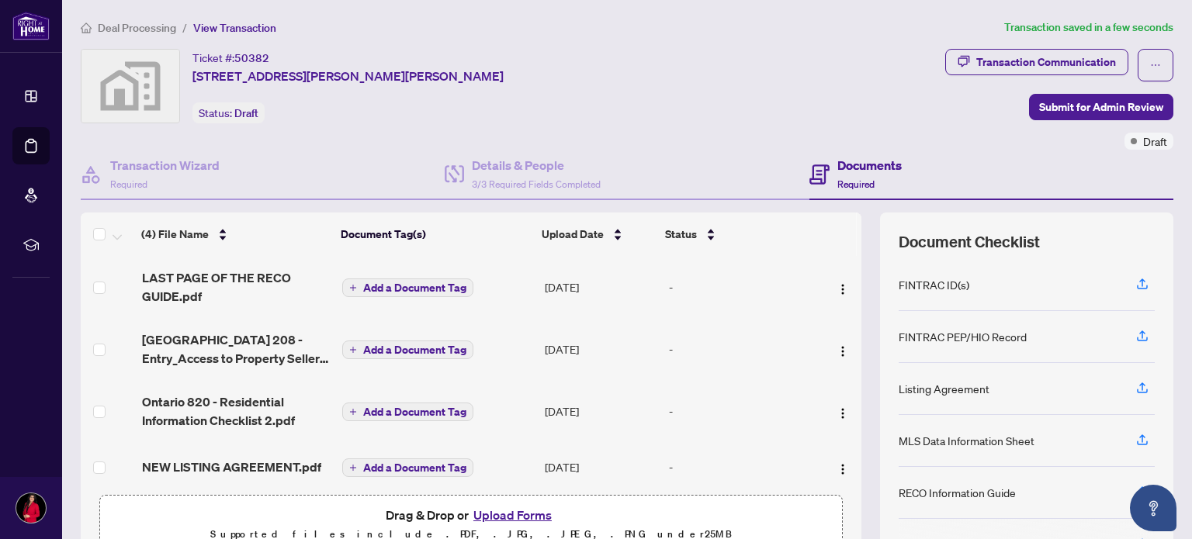
click at [508, 513] on button "Upload Forms" at bounding box center [513, 515] width 88 height 20
click at [1092, 104] on span "Submit for Admin Review" at bounding box center [1101, 107] width 124 height 25
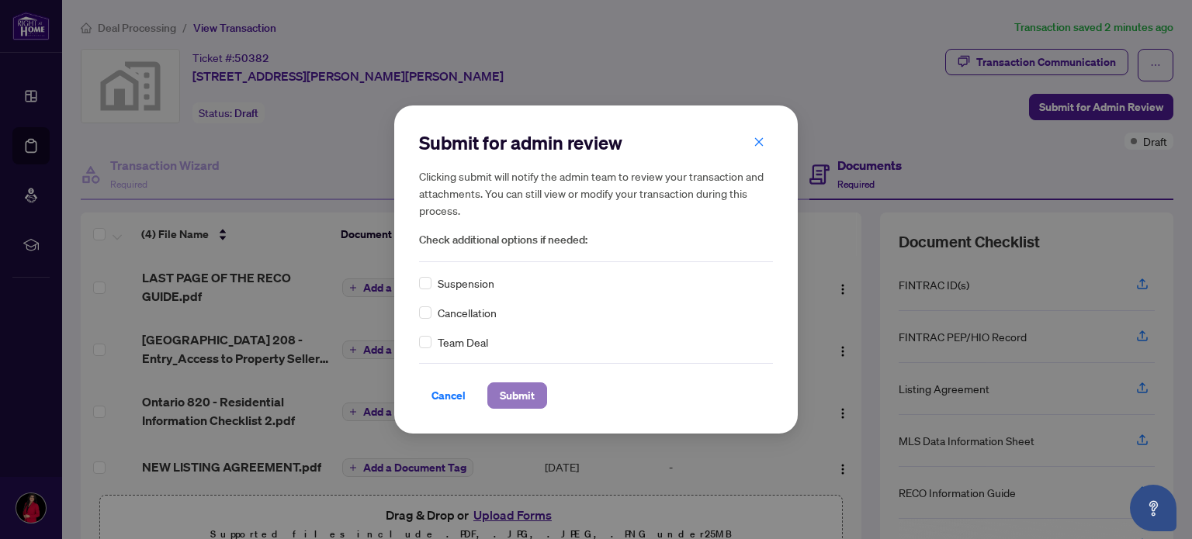
click at [510, 394] on span "Submit" at bounding box center [517, 395] width 35 height 25
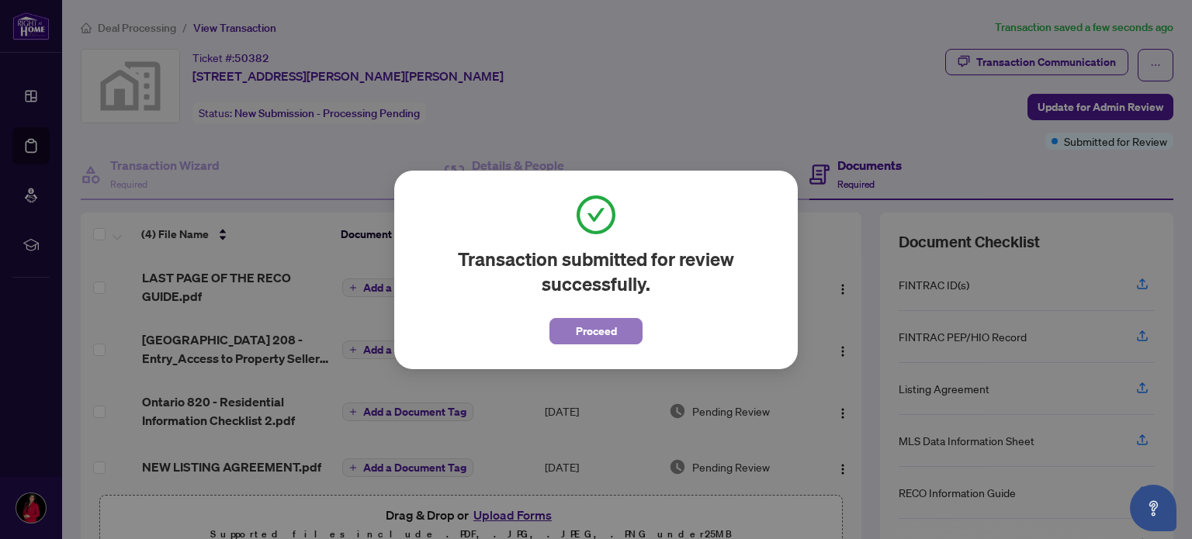
click at [579, 324] on span "Proceed" at bounding box center [596, 331] width 41 height 25
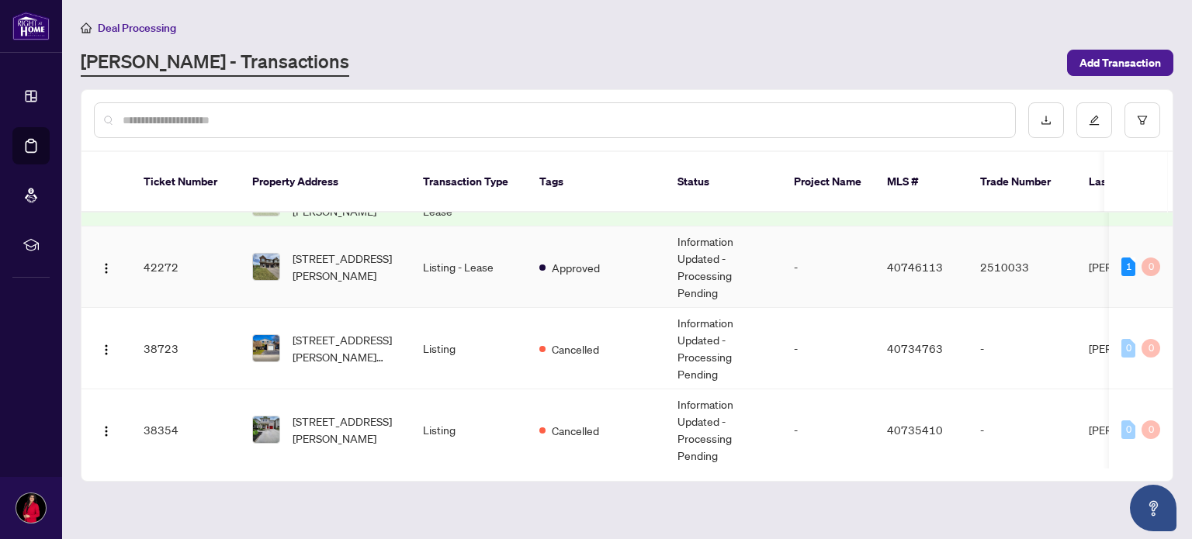
scroll to position [342, 0]
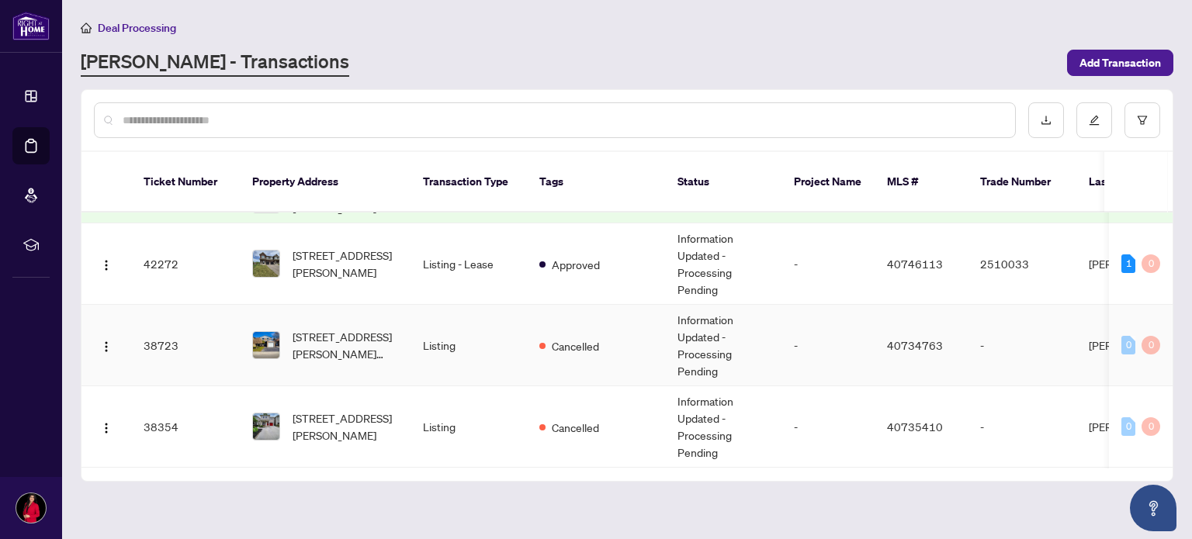
click at [432, 322] on td "Listing" at bounding box center [469, 346] width 116 height 82
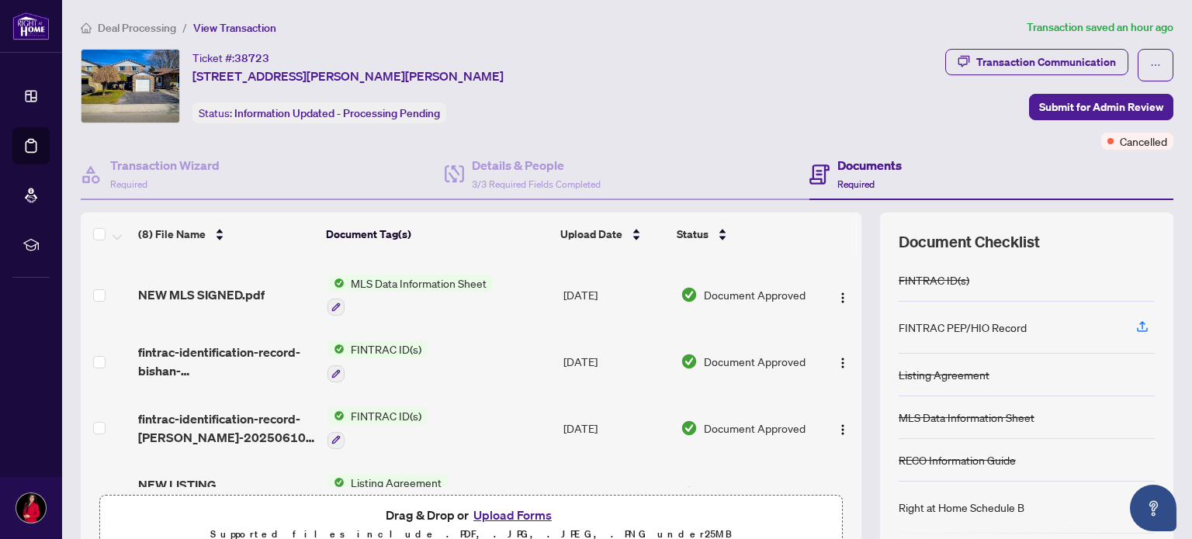
scroll to position [194, 0]
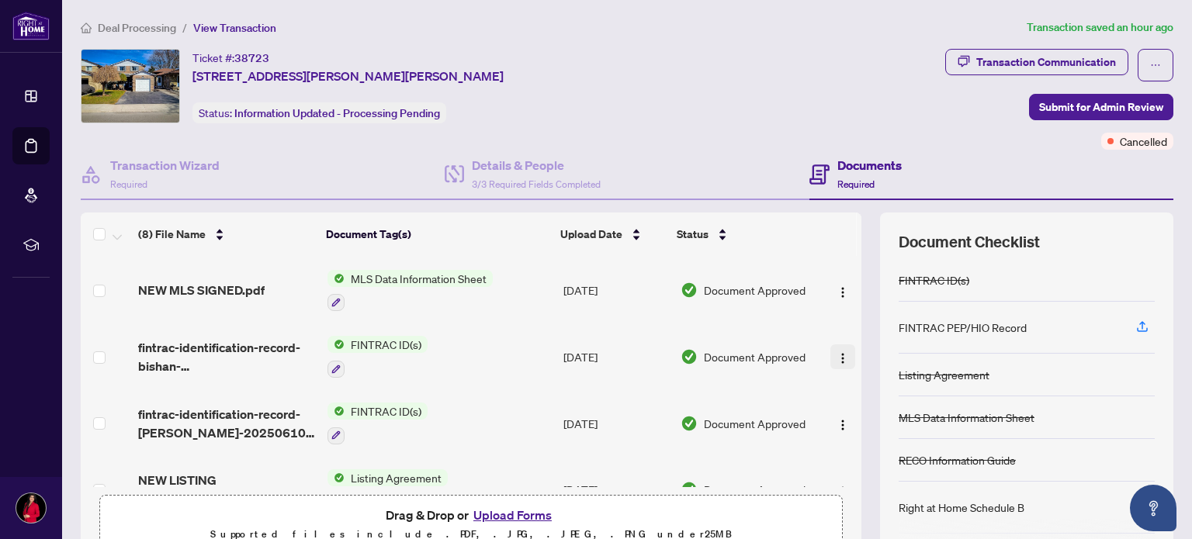
click at [837, 353] on img "button" at bounding box center [843, 358] width 12 height 12
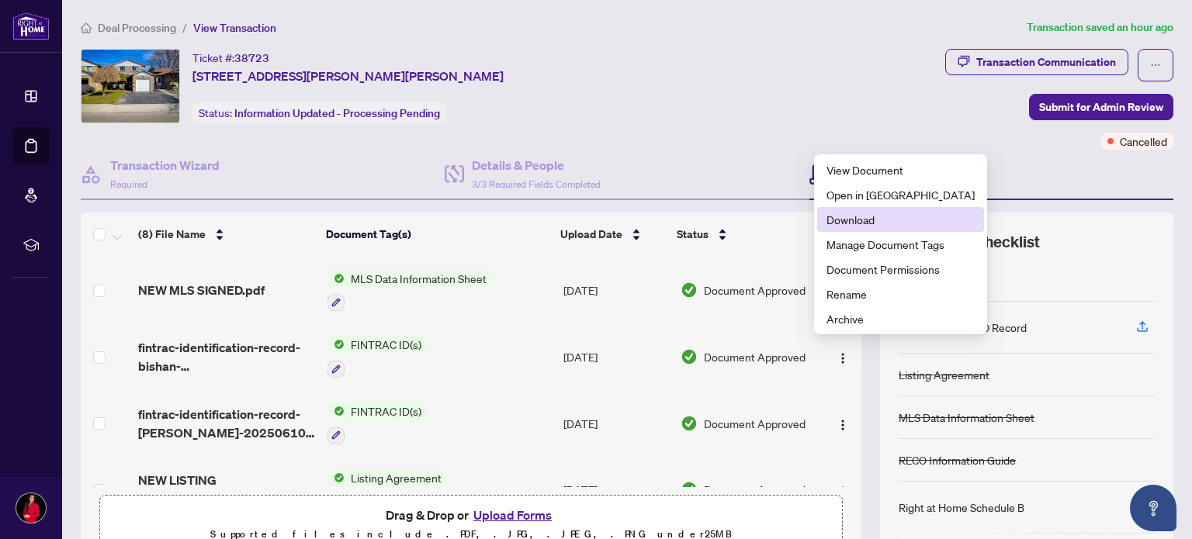
click at [860, 212] on span "Download" at bounding box center [901, 219] width 148 height 17
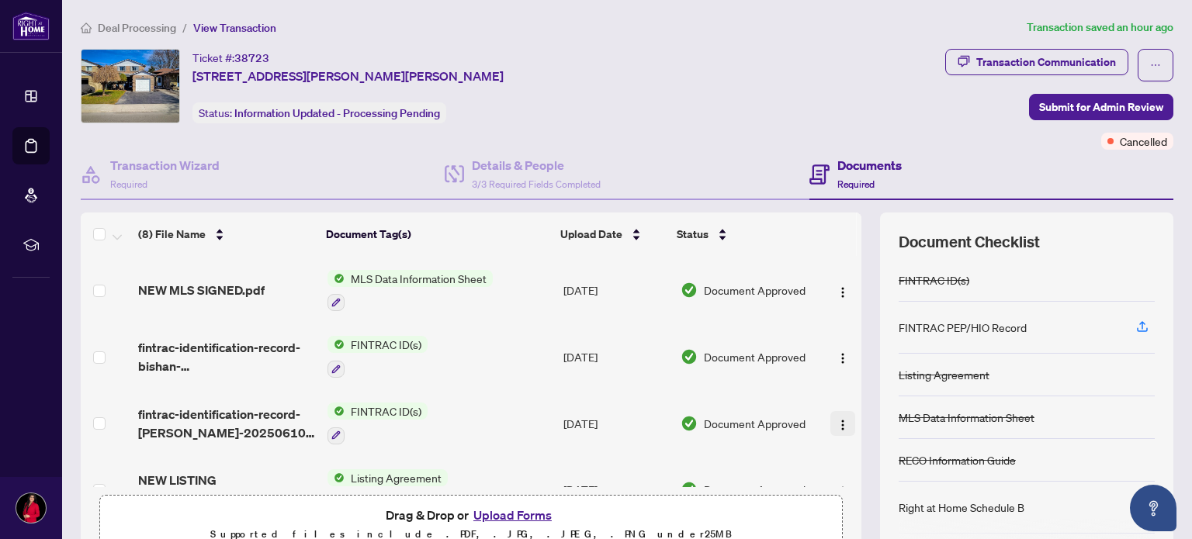
click at [837, 419] on img "button" at bounding box center [843, 425] width 12 height 12
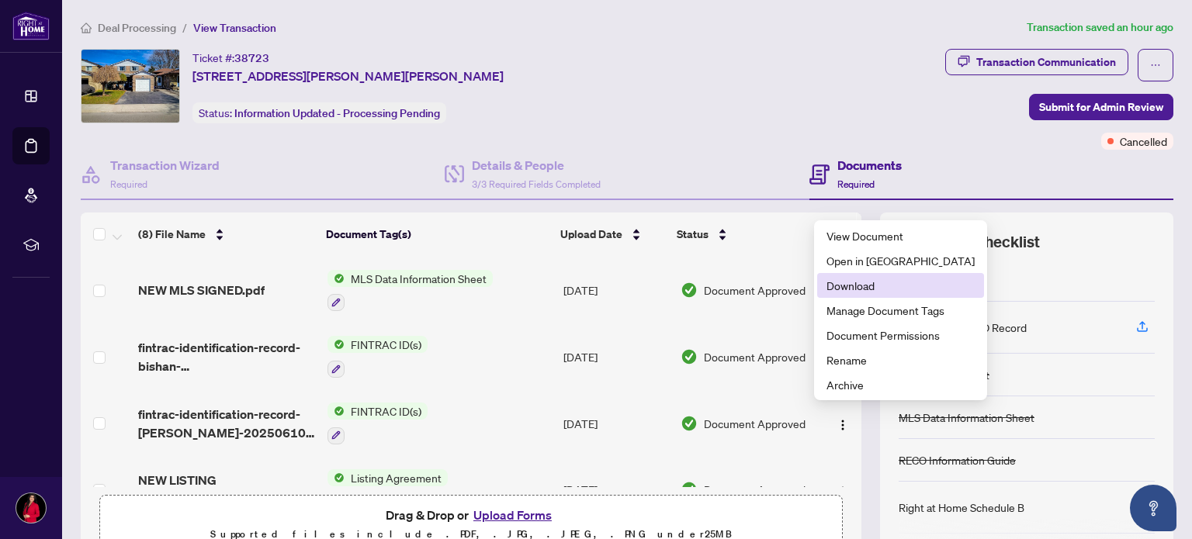
click at [851, 288] on span "Download" at bounding box center [901, 285] width 148 height 17
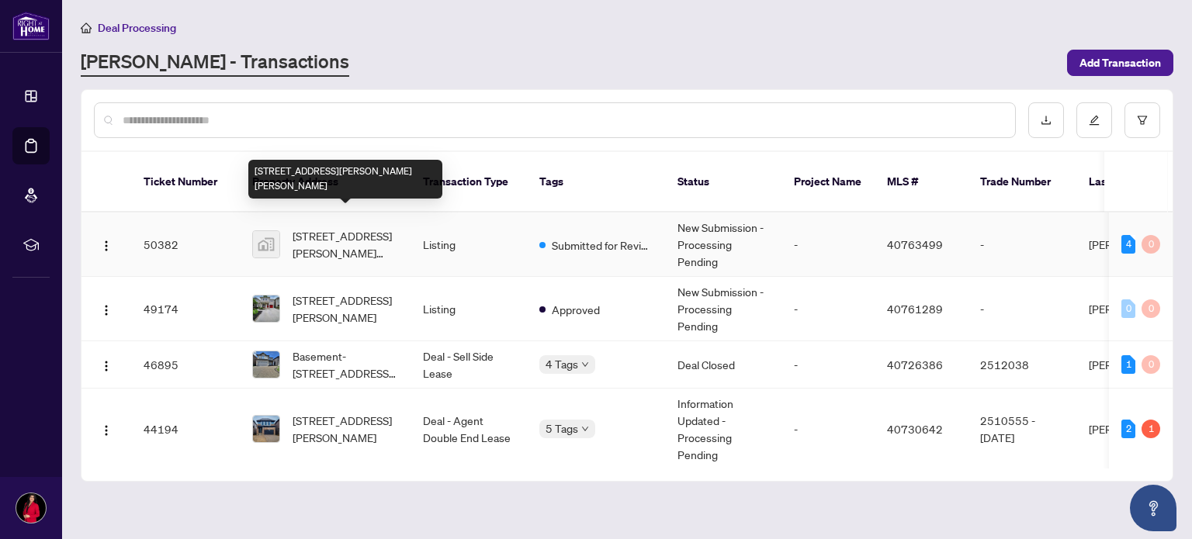
click at [335, 227] on span "[STREET_ADDRESS][PERSON_NAME][PERSON_NAME]" at bounding box center [346, 244] width 106 height 34
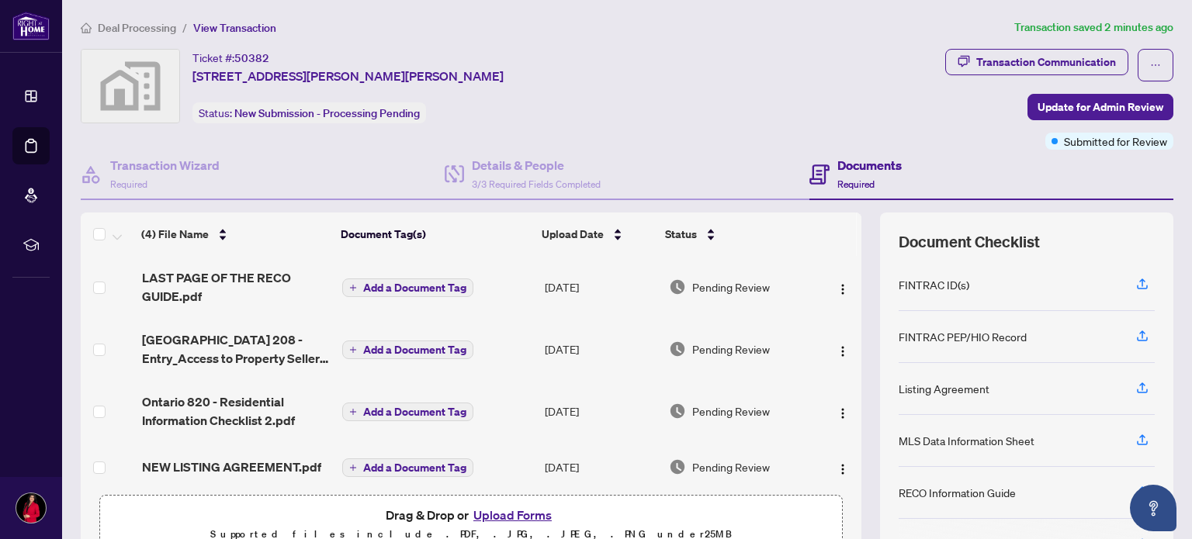
click at [491, 514] on button "Upload Forms" at bounding box center [513, 515] width 88 height 20
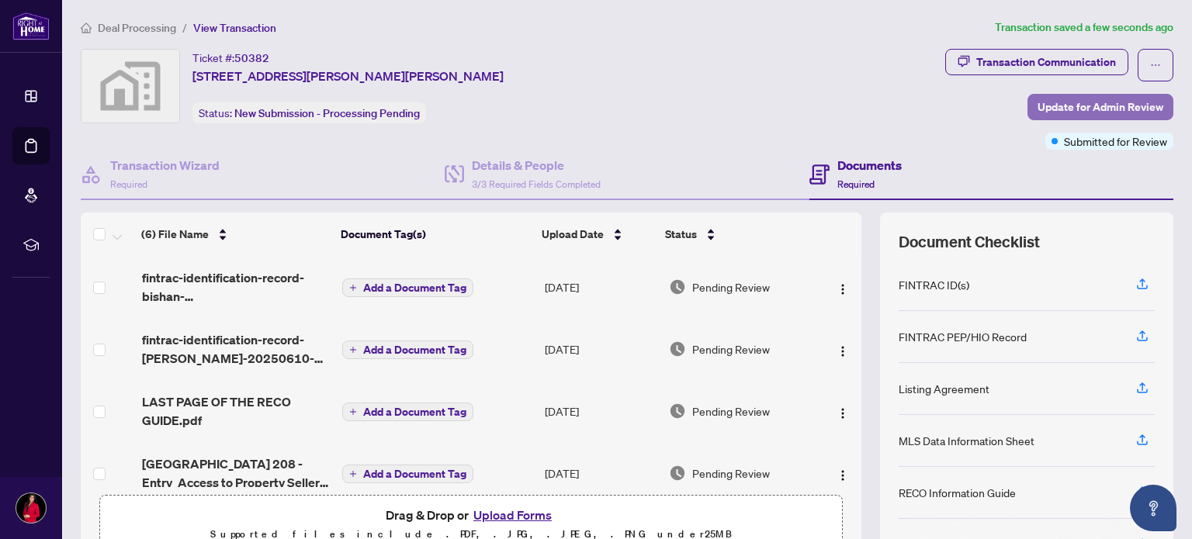
click at [1095, 99] on span "Update for Admin Review" at bounding box center [1101, 107] width 126 height 25
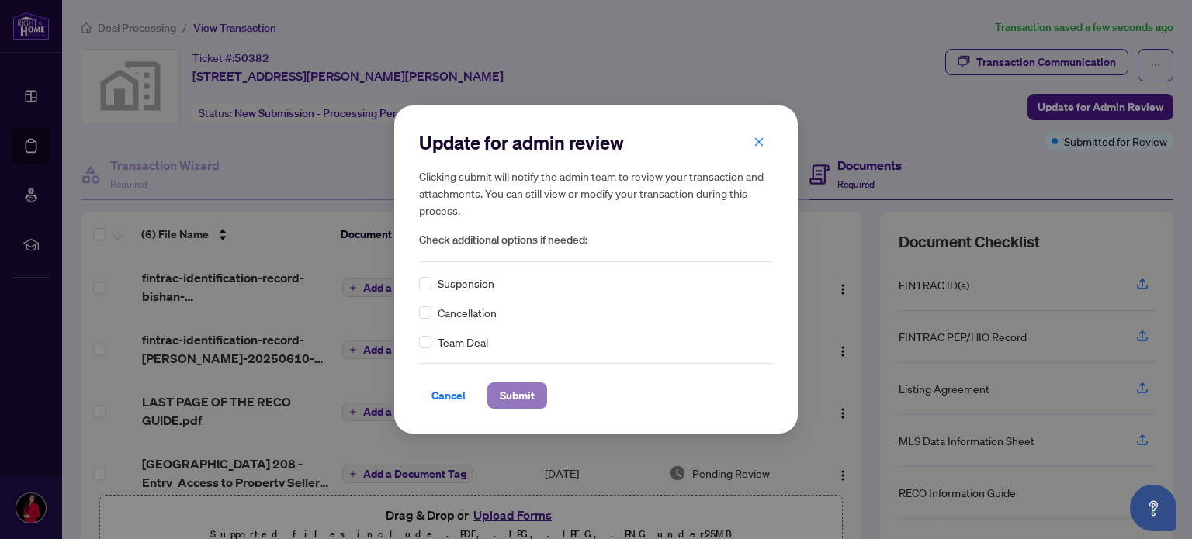
click at [509, 390] on span "Submit" at bounding box center [517, 395] width 35 height 25
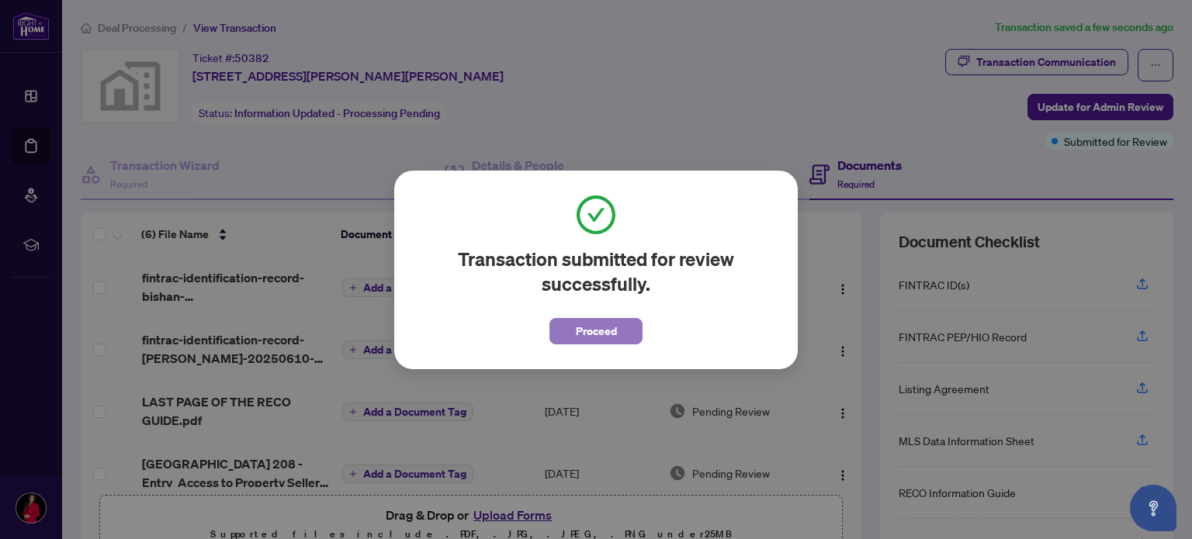
click at [582, 330] on span "Proceed" at bounding box center [596, 331] width 41 height 25
